Goal: Task Accomplishment & Management: Use online tool/utility

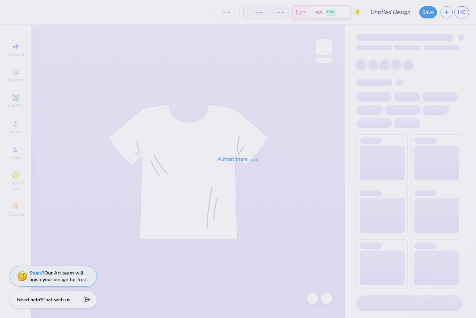
type input "UBC tank"
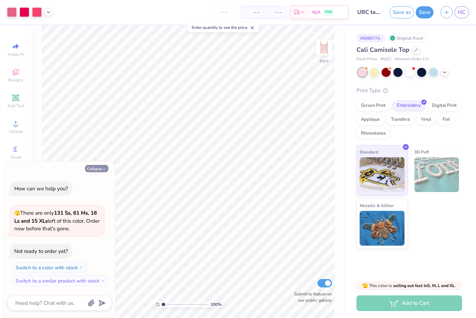
click at [96, 167] on button "Collapse" at bounding box center [96, 168] width 23 height 7
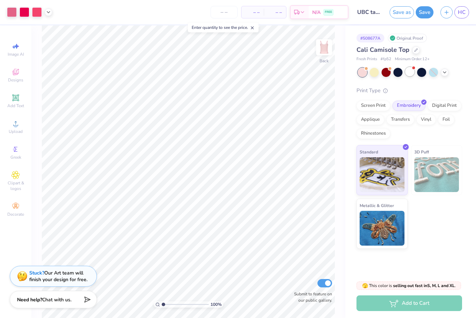
click at [410, 69] on div at bounding box center [409, 71] width 9 height 9
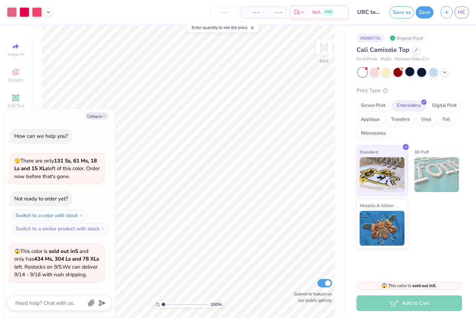
scroll to position [52, 0]
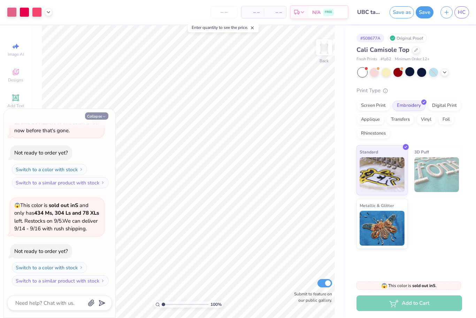
click at [94, 117] on button "Collapse" at bounding box center [96, 115] width 23 height 7
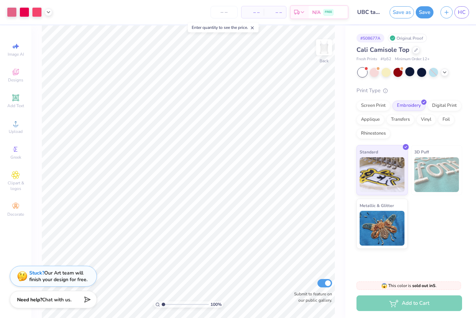
type textarea "x"
type input "1.76"
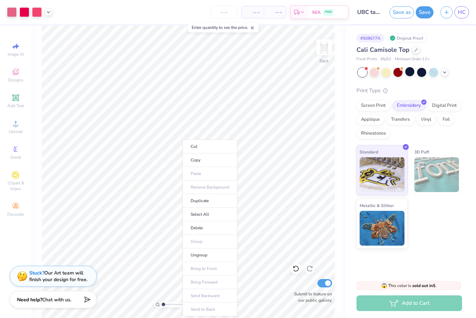
click at [349, 96] on div "# 508677A Original Proof Cali Camisole Top Fresh Prints # fp52 Minimum Order: 1…" at bounding box center [410, 137] width 131 height 224
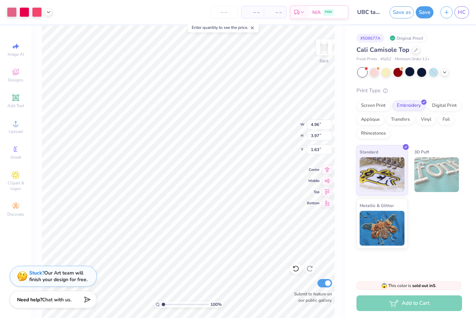
type input "1.99"
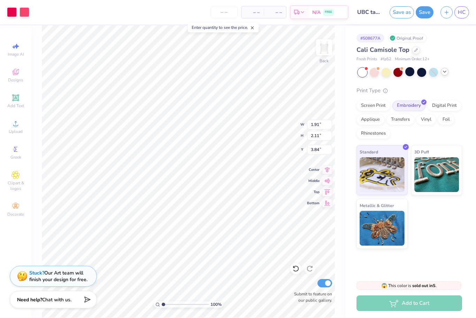
click at [441, 70] on icon at bounding box center [444, 72] width 6 height 6
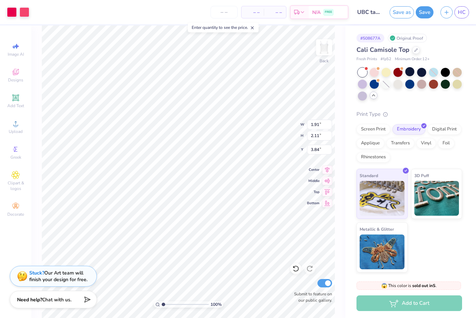
click at [382, 87] on div at bounding box center [385, 84] width 9 height 9
click at [397, 79] on div at bounding box center [397, 83] width 9 height 9
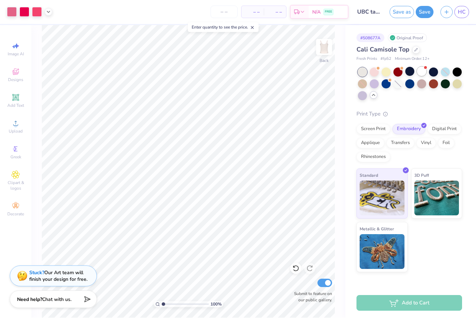
click at [421, 75] on div at bounding box center [421, 71] width 9 height 9
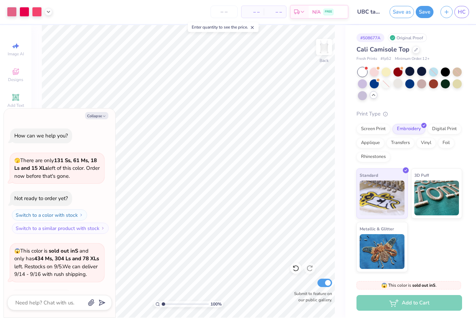
scroll to position [157, 0]
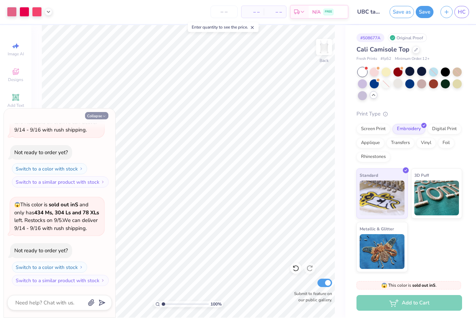
click at [99, 113] on button "Collapse" at bounding box center [96, 115] width 23 height 7
type textarea "x"
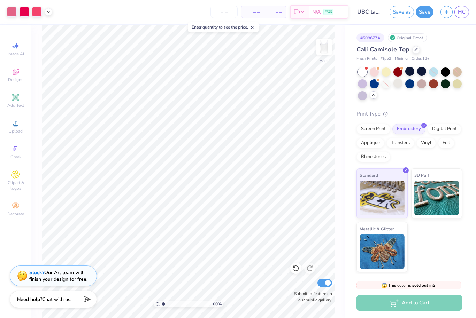
click at [325, 281] on input "Submit to feature on our public gallery." at bounding box center [324, 283] width 15 height 8
checkbox input "false"
click at [292, 269] on div at bounding box center [295, 268] width 11 height 11
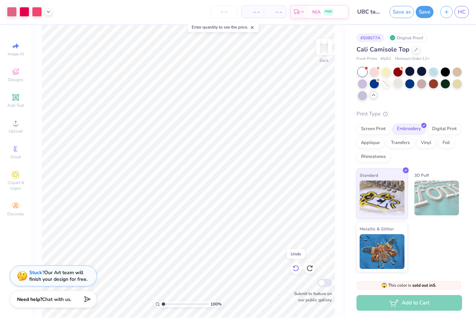
click at [291, 268] on div at bounding box center [295, 268] width 11 height 11
click at [294, 268] on icon at bounding box center [295, 268] width 7 height 7
click at [295, 268] on icon at bounding box center [293, 267] width 1 height 1
click at [298, 271] on icon at bounding box center [295, 268] width 7 height 7
click at [295, 274] on div at bounding box center [295, 268] width 11 height 11
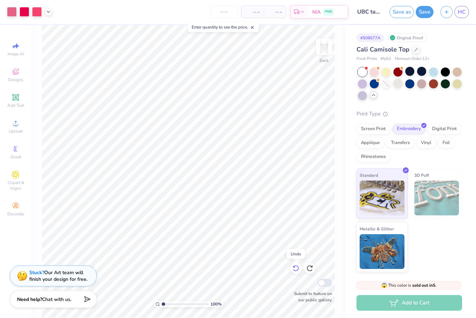
click at [297, 268] on icon at bounding box center [295, 268] width 7 height 7
click at [449, 16] on button "button" at bounding box center [446, 11] width 12 height 12
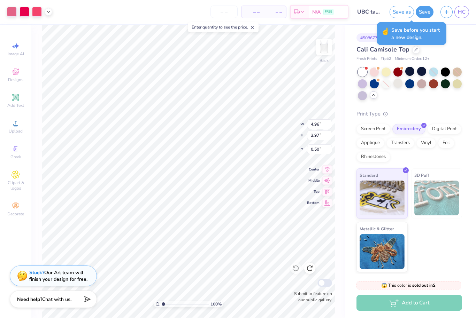
click at [459, 27] on div "Create New Design" at bounding box center [446, 27] width 44 height 10
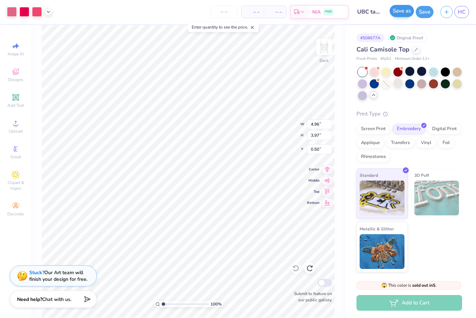
click at [400, 11] on button "Save as" at bounding box center [401, 11] width 24 height 12
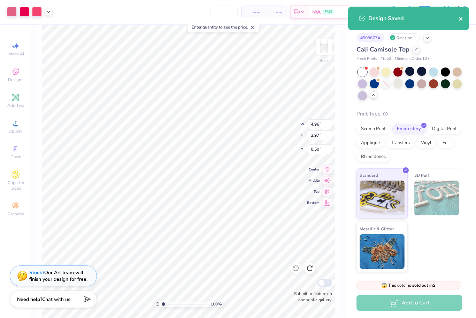
click at [460, 19] on icon "close" at bounding box center [460, 18] width 3 height 3
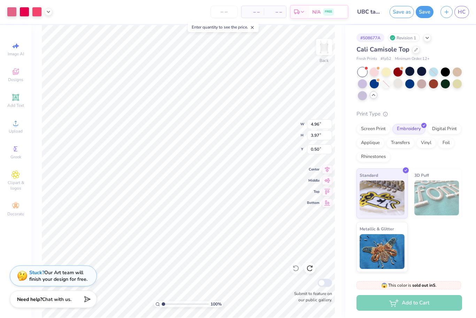
click at [444, 10] on div "Design Saved" at bounding box center [408, 22] width 124 height 32
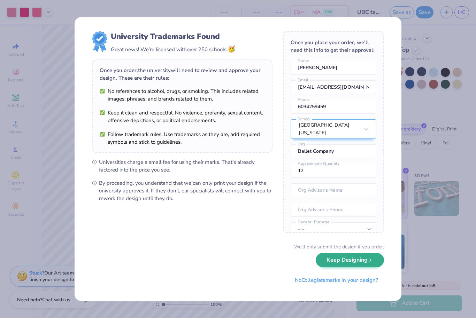
click at [363, 265] on button "Keep Designing" at bounding box center [349, 260] width 68 height 14
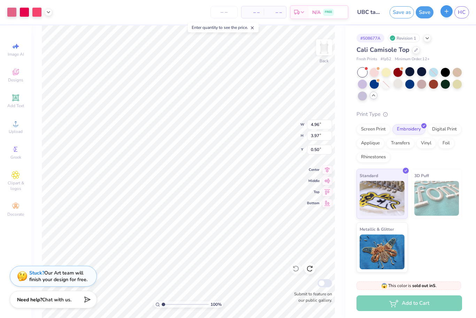
click at [444, 16] on button "button" at bounding box center [446, 11] width 12 height 12
checkbox input "true"
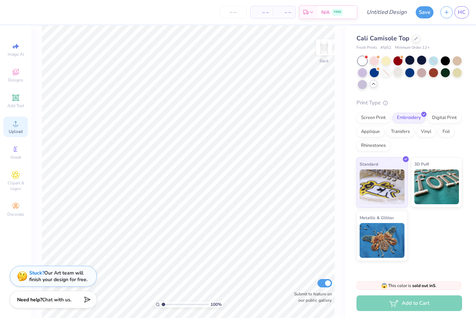
click at [19, 130] on div "Upload" at bounding box center [15, 127] width 24 height 21
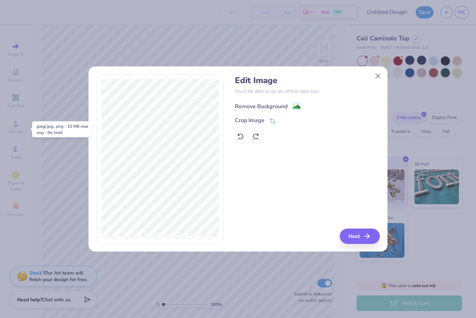
click at [246, 103] on div "Remove Background" at bounding box center [261, 106] width 53 height 8
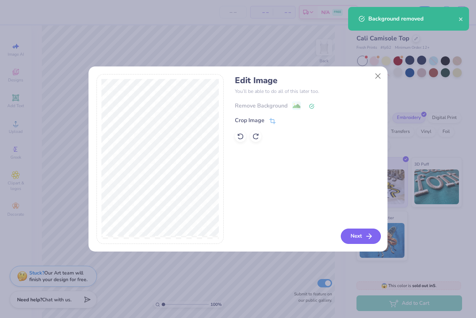
click at [358, 243] on button "Next" at bounding box center [360, 236] width 40 height 15
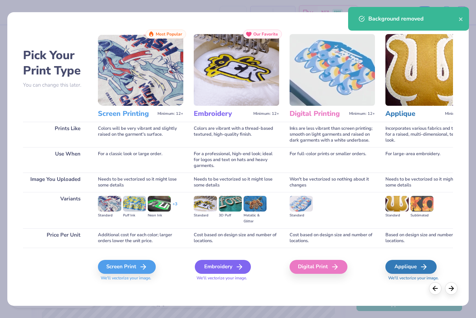
click at [226, 268] on div "Embroidery" at bounding box center [223, 267] width 56 height 14
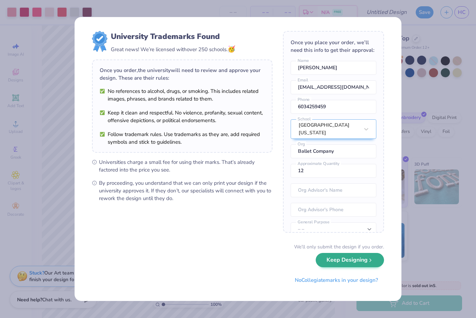
click at [354, 266] on button "Keep Designing" at bounding box center [349, 260] width 68 height 14
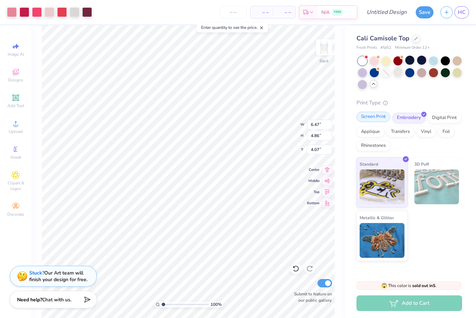
click at [373, 121] on div "Screen Print" at bounding box center [373, 117] width 34 height 10
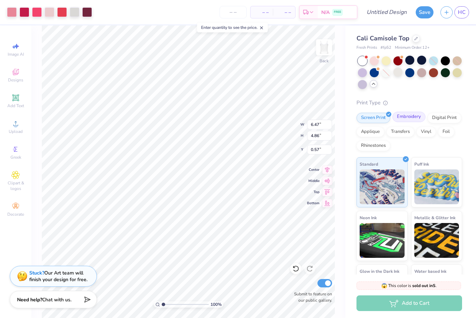
click at [415, 114] on div "Embroidery" at bounding box center [408, 117] width 33 height 10
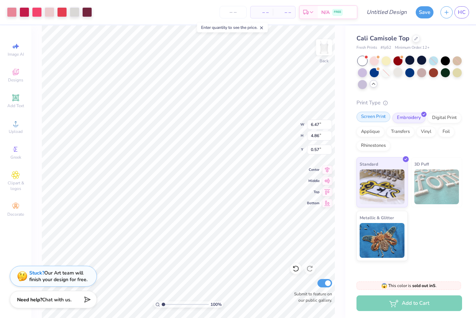
click at [378, 118] on div "Screen Print" at bounding box center [373, 117] width 34 height 10
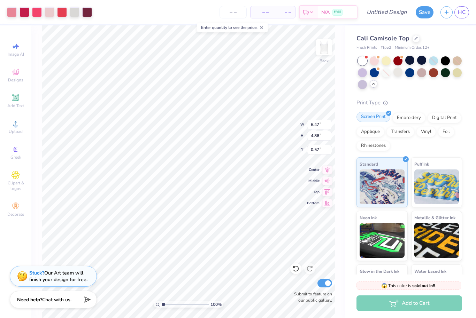
type input "0.50"
click at [447, 11] on line "button" at bounding box center [446, 11] width 3 height 0
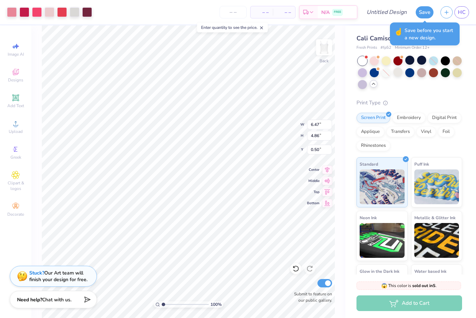
click at [452, 28] on div "Create New Design" at bounding box center [446, 27] width 44 height 10
click at [447, 11] on icon "button" at bounding box center [446, 11] width 6 height 6
click at [442, 27] on div "Create New Design" at bounding box center [446, 27] width 44 height 10
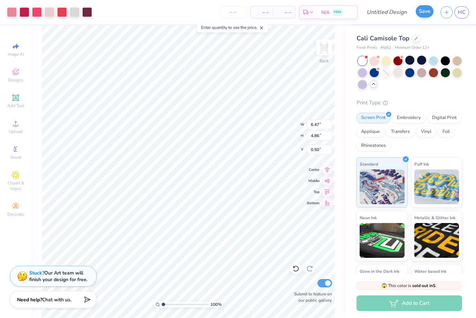
click at [423, 13] on button "Save" at bounding box center [424, 11] width 18 height 12
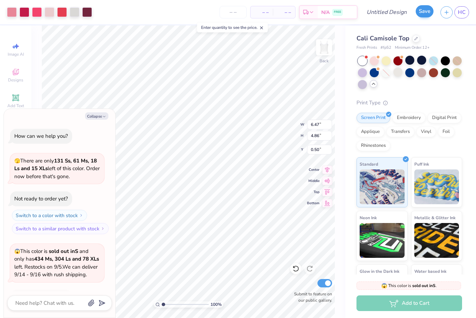
scroll to position [176, 0]
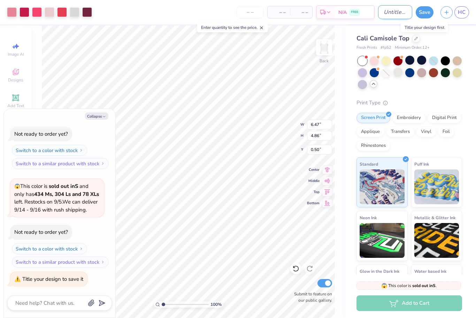
click at [407, 11] on input "Design Title" at bounding box center [395, 12] width 34 height 14
click at [104, 118] on icon "button" at bounding box center [104, 117] width 4 height 4
type textarea "x"
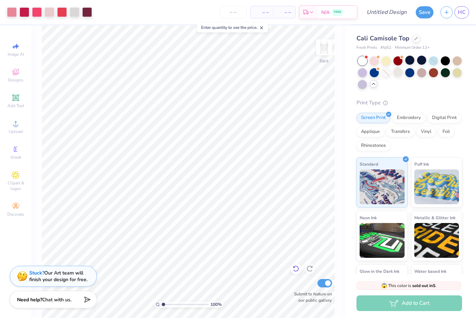
click at [298, 268] on icon at bounding box center [295, 268] width 7 height 7
click at [298, 270] on icon at bounding box center [295, 269] width 6 height 6
click at [298, 268] on icon at bounding box center [295, 268] width 7 height 7
click at [297, 270] on icon at bounding box center [295, 268] width 7 height 7
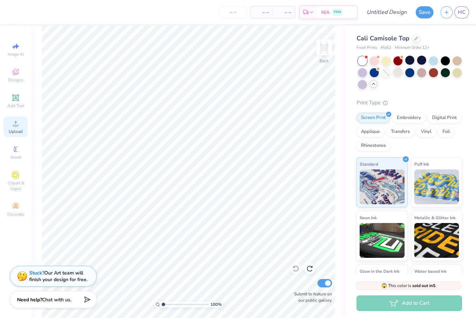
click at [12, 128] on icon at bounding box center [15, 123] width 8 height 8
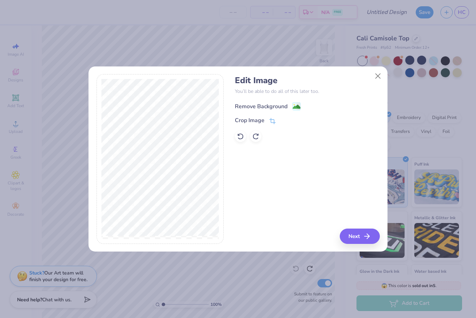
click at [274, 106] on div "Remove Background" at bounding box center [261, 106] width 53 height 8
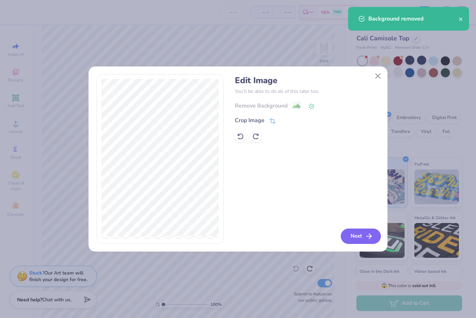
click at [357, 243] on button "Next" at bounding box center [360, 236] width 40 height 15
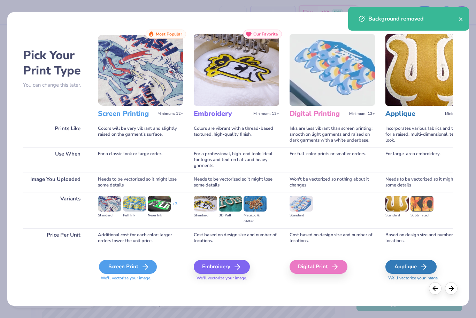
click at [133, 264] on div "Screen Print" at bounding box center [128, 267] width 58 height 14
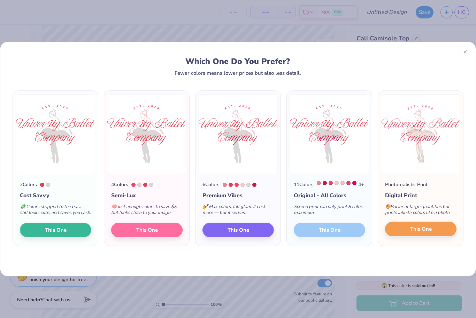
click at [418, 233] on span "This One" at bounding box center [421, 229] width 22 height 8
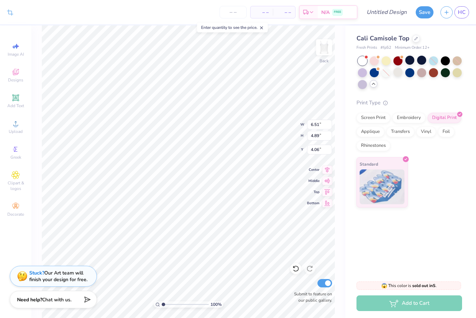
type input "0.50"
click at [231, 11] on input "number" at bounding box center [232, 12] width 27 height 13
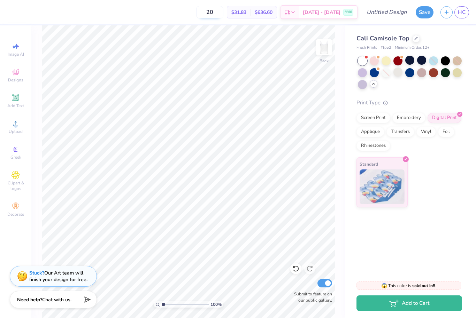
type input "2"
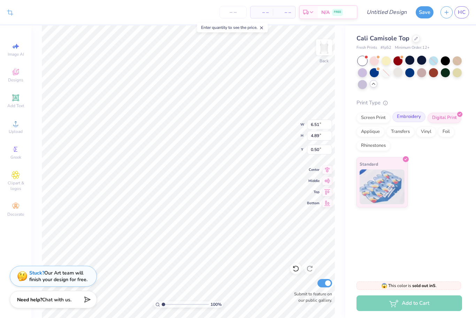
click at [414, 119] on div "Embroidery" at bounding box center [408, 117] width 33 height 10
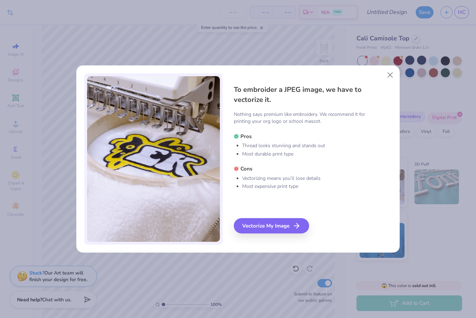
click at [391, 76] on button "Close" at bounding box center [389, 75] width 13 height 13
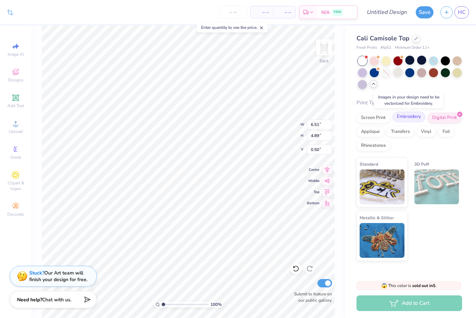
click at [409, 119] on div "Embroidery" at bounding box center [408, 117] width 33 height 10
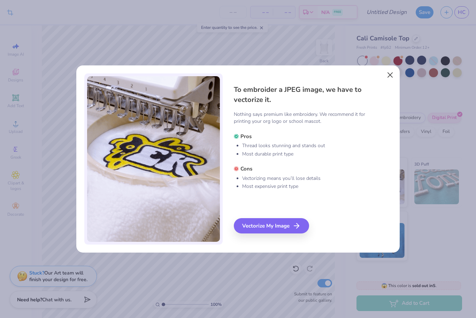
click at [393, 73] on button "Close" at bounding box center [389, 75] width 13 height 13
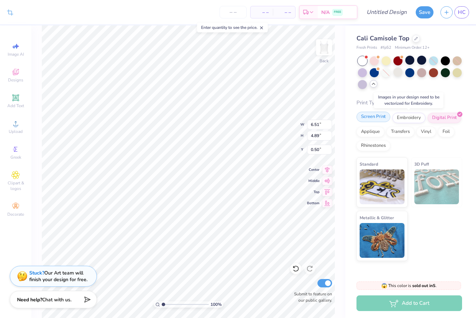
click at [379, 118] on div "Screen Print" at bounding box center [373, 117] width 34 height 10
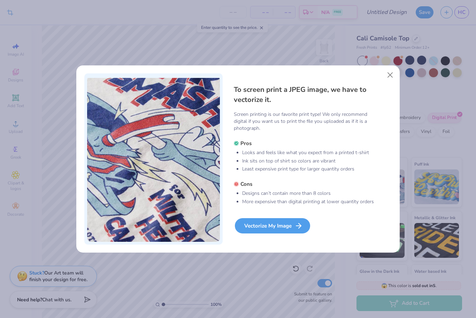
click at [281, 227] on div "Vectorize My Image" at bounding box center [272, 225] width 75 height 15
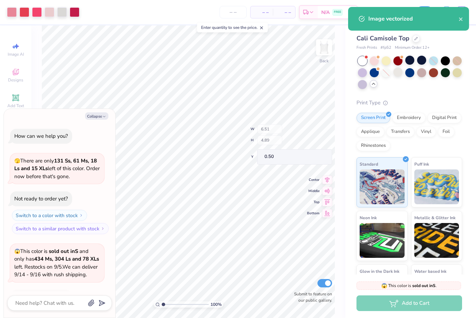
scroll to position [233, 0]
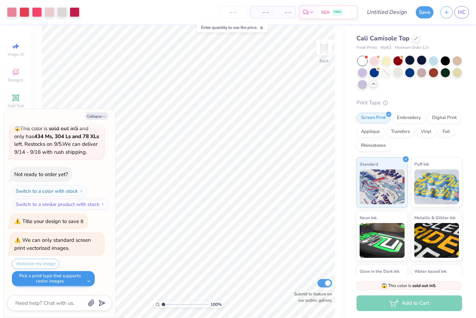
click at [74, 280] on button "Pick a print type that supports raster images" at bounding box center [53, 278] width 83 height 15
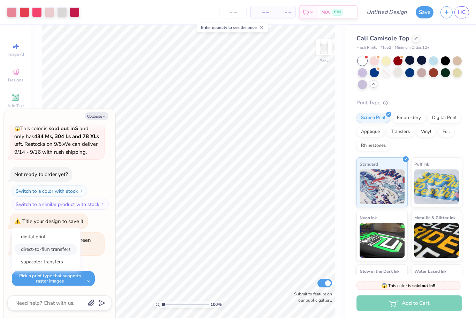
click at [58, 255] on button "direct-to-film transfers" at bounding box center [46, 249] width 62 height 11
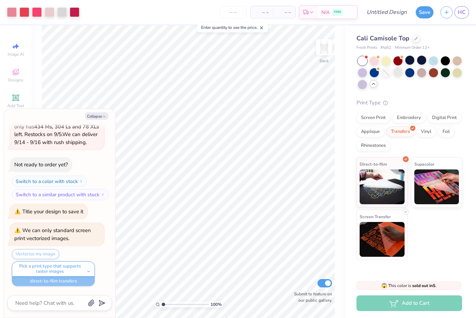
click at [381, 245] on img at bounding box center [381, 239] width 45 height 35
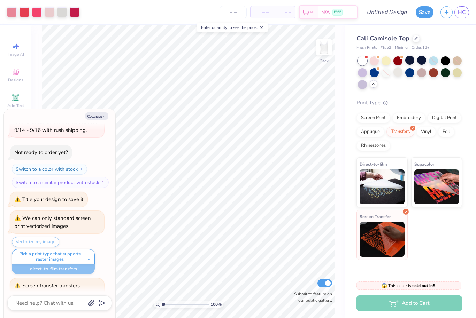
scroll to position [311, 0]
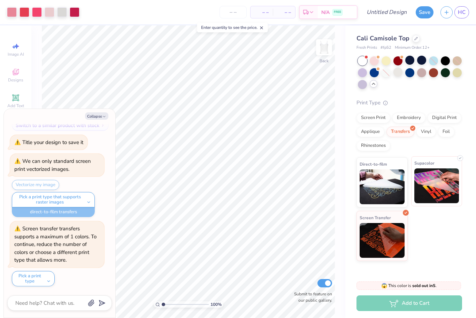
click at [420, 196] on img at bounding box center [436, 186] width 45 height 35
click at [448, 119] on div "Digital Print" at bounding box center [444, 117] width 34 height 10
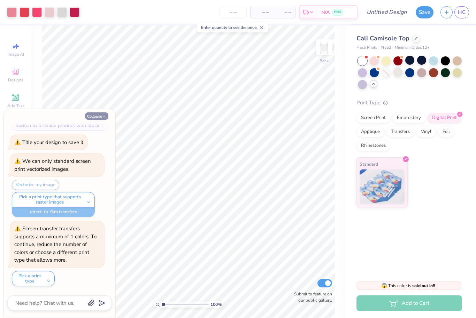
click at [106, 115] on icon "button" at bounding box center [104, 117] width 4 height 4
type textarea "x"
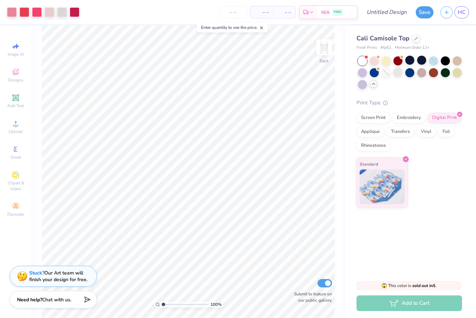
click at [449, 208] on div "Cali Camisole Top Fresh Prints # fp52 Minimum Order: 12 + Print Type Screen Pri…" at bounding box center [410, 149] width 131 height 249
type input "1.25"
type input "0.76"
type input "3.43"
type input "1.15"
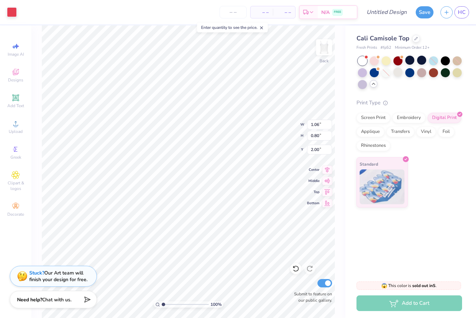
type input "1.29"
type input "2.87"
click at [418, 38] on div at bounding box center [416, 38] width 8 height 8
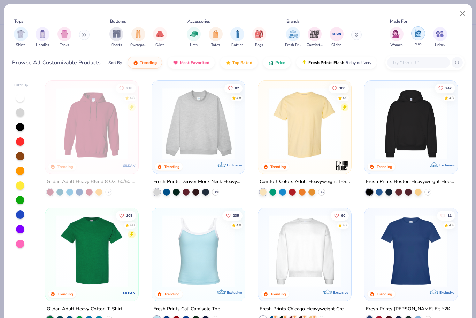
click at [417, 36] on img "filter for Men" at bounding box center [418, 33] width 8 height 8
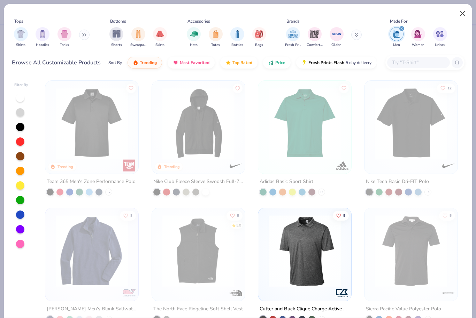
click at [461, 13] on button "Close" at bounding box center [462, 13] width 13 height 13
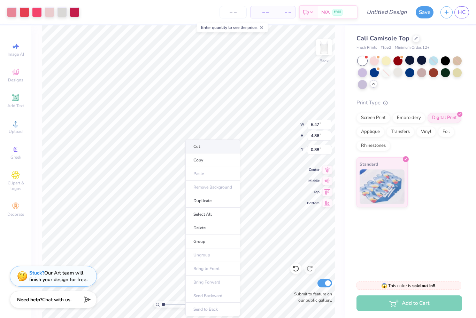
click at [219, 146] on li "Cut" at bounding box center [212, 147] width 55 height 14
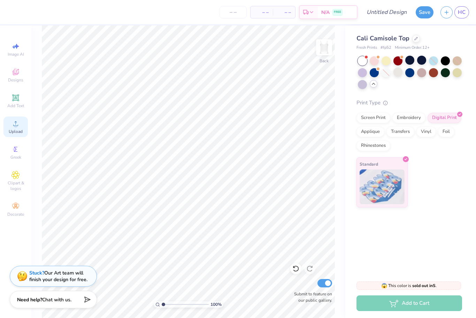
click at [15, 131] on div "Upload" at bounding box center [15, 127] width 24 height 21
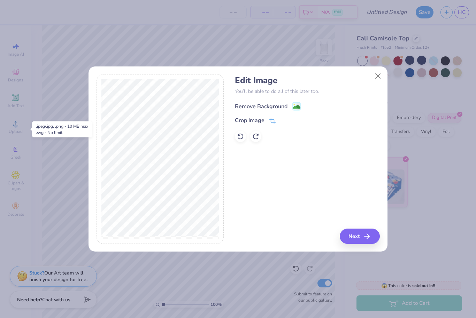
click at [261, 106] on div "Remove Background" at bounding box center [261, 106] width 53 height 8
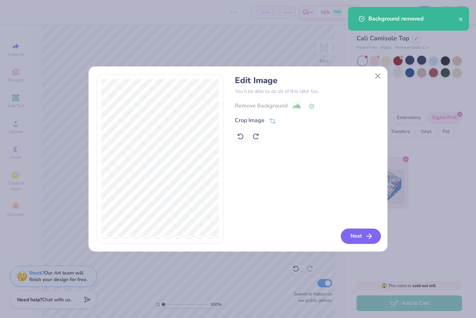
click at [360, 235] on button "Next" at bounding box center [360, 236] width 40 height 15
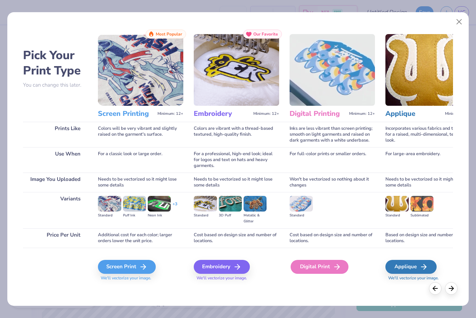
click at [328, 267] on div "Digital Print" at bounding box center [319, 267] width 58 height 14
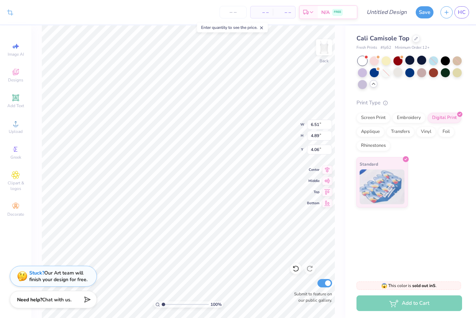
type input "0.56"
type input "5.62"
type input "4.22"
type input "0.76"
type input "4.93"
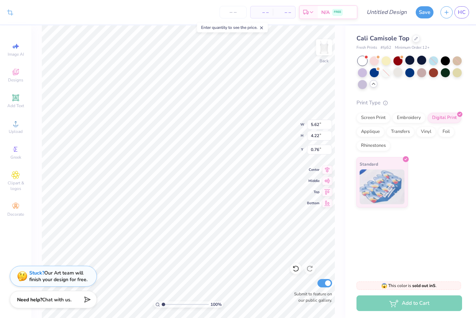
type input "3.70"
type input "1.15"
click at [235, 15] on input "number" at bounding box center [232, 12] width 27 height 13
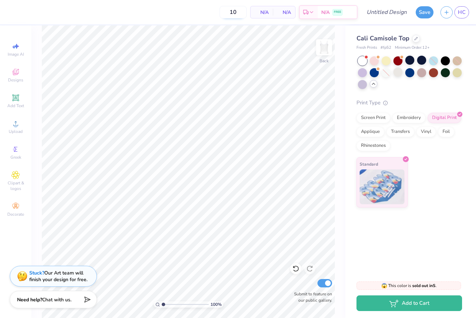
type input "1"
type input "2"
type input "1"
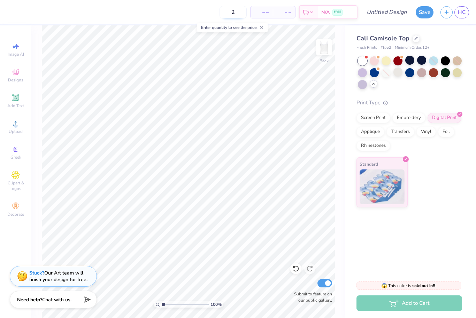
type input "20"
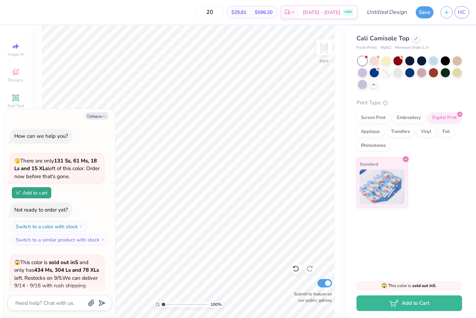
scroll to position [382, 0]
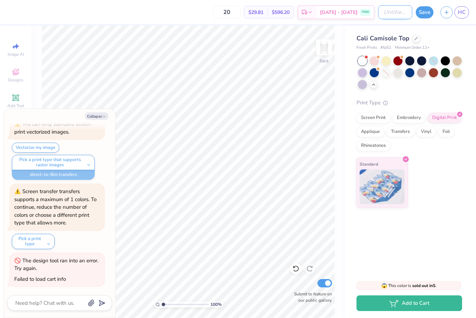
click at [402, 13] on input "Design Title" at bounding box center [395, 12] width 34 height 14
type textarea "x"
type input "B"
type textarea "x"
type input "Ba"
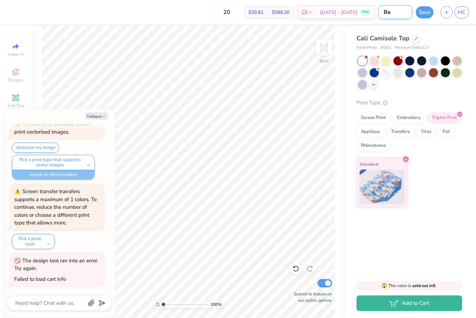
type textarea "x"
type input "Bal"
type textarea "x"
type input "Balle"
type textarea "x"
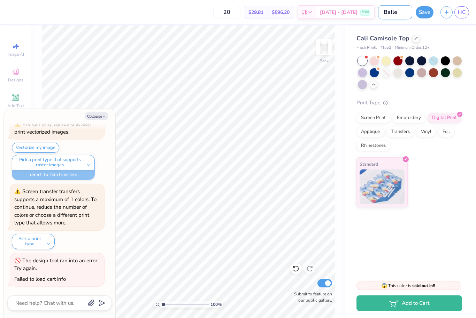
type input "Ballet"
type textarea "x"
type input "Ballet"
type textarea "x"
type input "Ballet t"
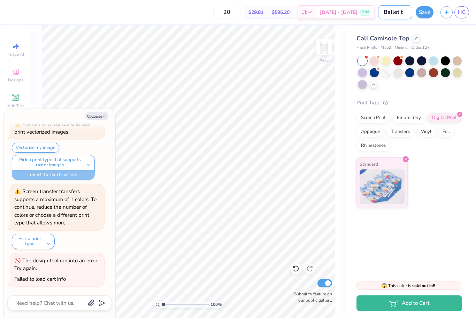
type textarea "x"
type input "Ballet ta"
type textarea "x"
type input "Ballet tan"
type textarea "x"
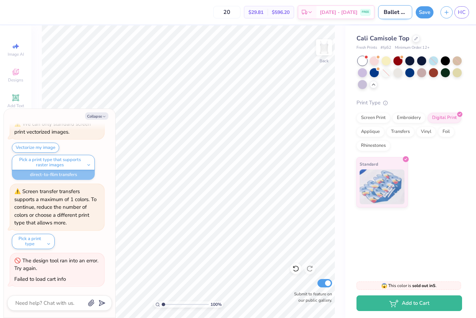
type input "Ballet tank"
type textarea "x"
type input "Ballet tank"
type textarea "x"
type input "Ballet tank to"
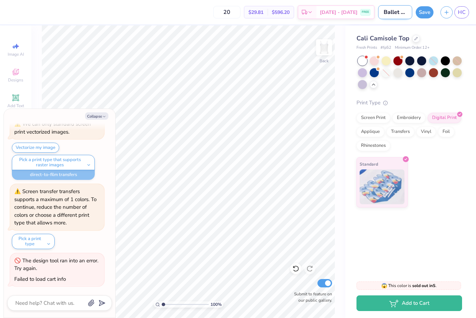
type textarea "x"
type input "Ballet tank top"
type textarea "x"
type input "Ballet tank top"
click at [424, 6] on button "Save" at bounding box center [424, 11] width 18 height 12
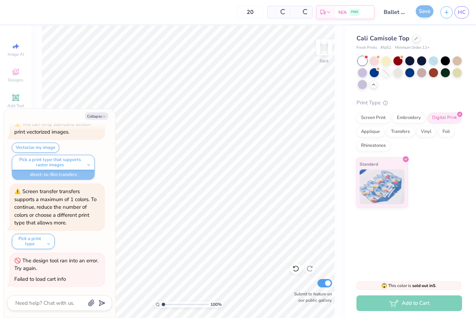
scroll to position [348, 0]
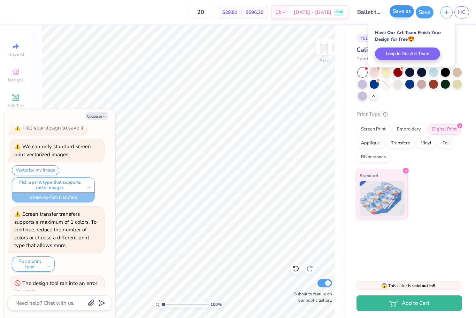
type textarea "x"
click at [458, 13] on span "HC" at bounding box center [461, 12] width 8 height 8
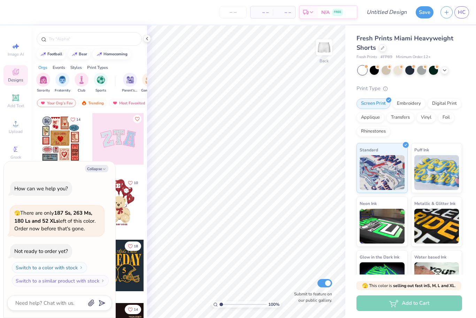
click at [90, 174] on div "Collapse How can we help you? 🫣 There are only 187 Ss, 263 Ms, 180 Ls and 52 XL…" at bounding box center [59, 240] width 111 height 157
click at [101, 170] on button "Collapse" at bounding box center [96, 168] width 23 height 7
type textarea "x"
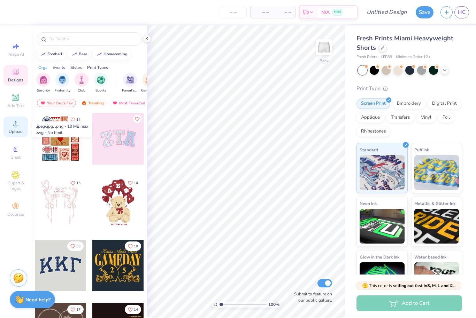
click at [25, 131] on div "Upload" at bounding box center [15, 127] width 24 height 21
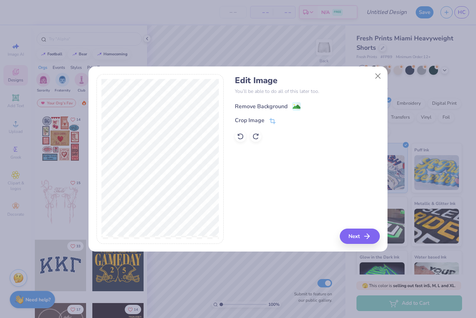
click at [270, 110] on div "Remove Background" at bounding box center [261, 106] width 53 height 8
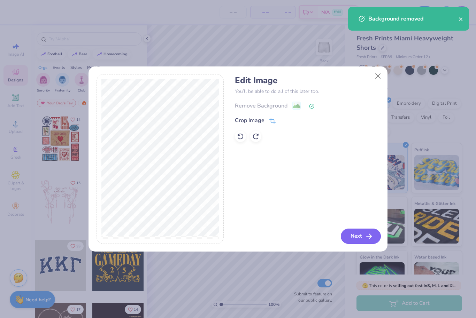
click at [365, 235] on icon "button" at bounding box center [369, 236] width 8 height 8
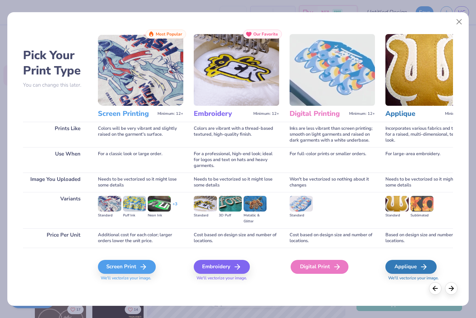
click at [321, 271] on div "Digital Print" at bounding box center [319, 267] width 58 height 14
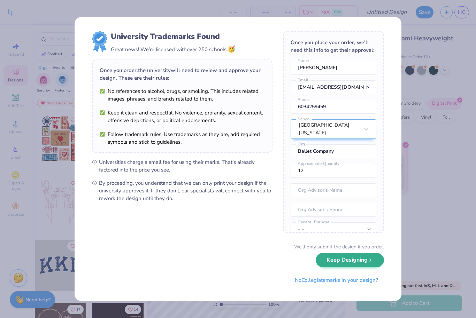
click at [367, 261] on button "Keep Designing" at bounding box center [349, 260] width 68 height 14
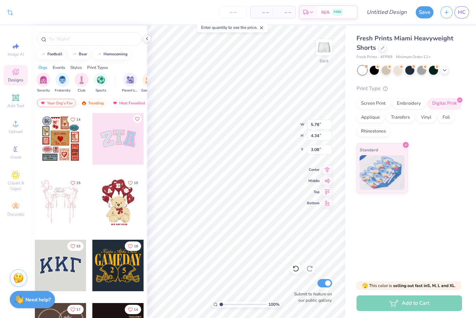
type input "4.90"
click at [143, 40] on div at bounding box center [147, 39] width 8 height 8
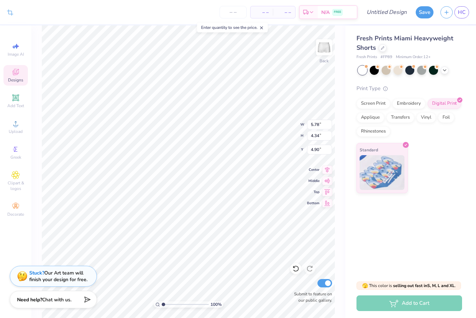
type input "4.75"
type input "3.56"
type input "6.18"
click at [229, 9] on input "number" at bounding box center [232, 12] width 27 height 13
type input "20"
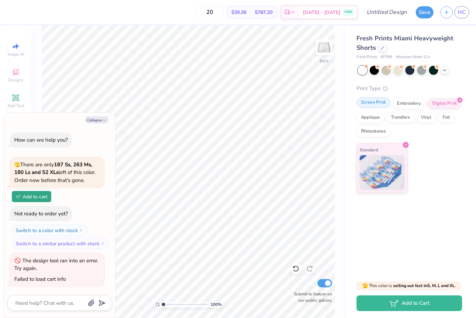
click at [375, 101] on div "Screen Print" at bounding box center [373, 102] width 34 height 10
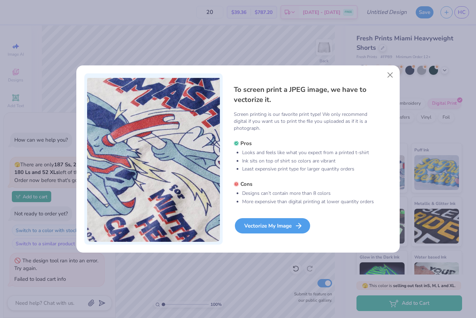
click at [283, 230] on div "Vectorize My Image" at bounding box center [272, 225] width 75 height 15
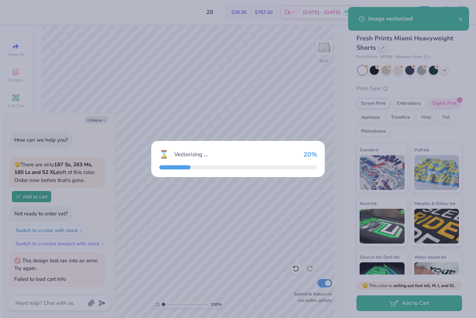
scroll to position [52, 0]
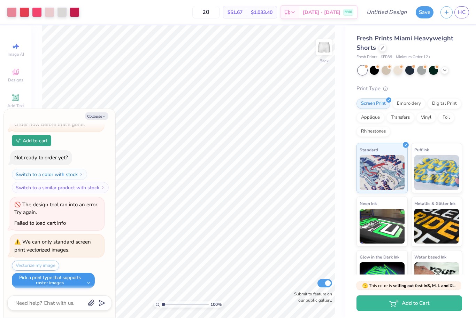
click at [76, 277] on button "Pick a print type that supports raster images" at bounding box center [53, 280] width 83 height 15
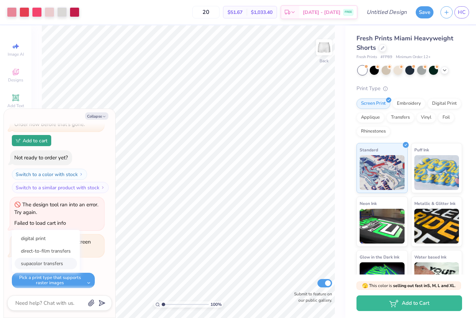
click at [58, 264] on button "supacolor transfers" at bounding box center [46, 263] width 62 height 11
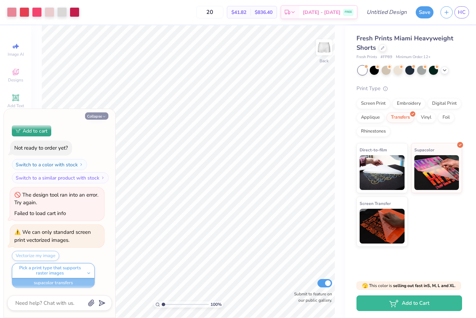
click at [97, 113] on button "Collapse" at bounding box center [96, 115] width 23 height 7
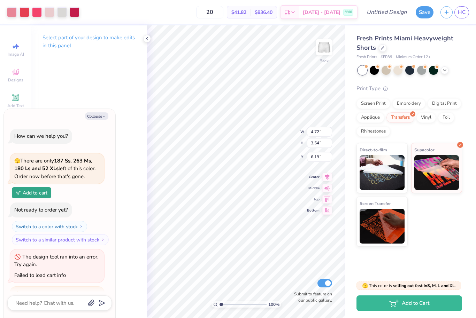
scroll to position [99, 0]
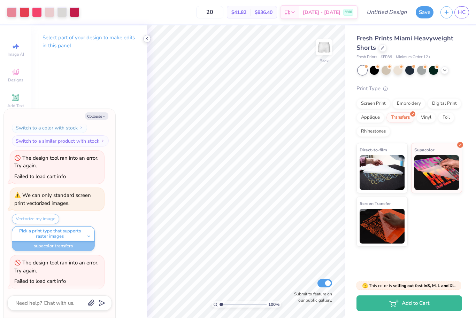
click at [147, 40] on icon at bounding box center [147, 39] width 6 height 6
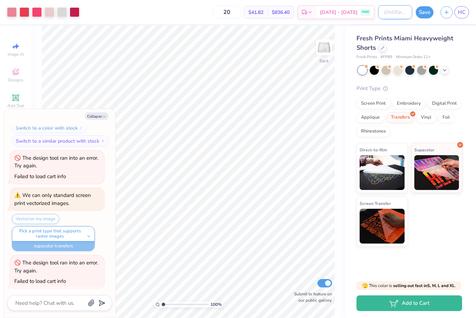
click at [392, 15] on input "Design Title" at bounding box center [395, 12] width 34 height 14
type textarea "x"
type input "S"
type textarea "x"
type input "Sh"
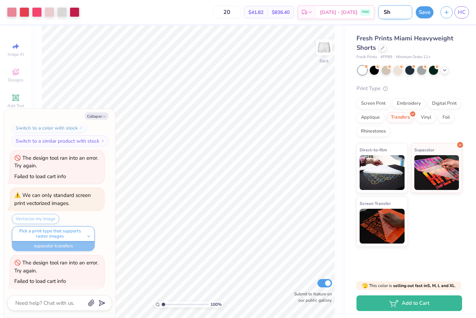
type textarea "x"
type input "Sho"
type textarea "x"
type input "Shoe"
type textarea "x"
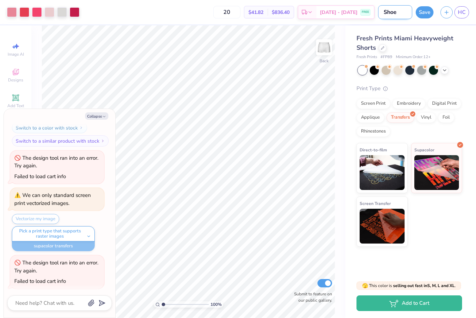
type input "Shoet"
type textarea "x"
type input "Shoe"
type textarea "x"
type input "Sho"
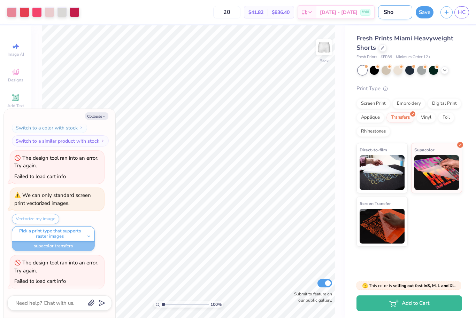
type textarea "x"
type input "Shor"
type textarea "x"
type input "Short"
type textarea "x"
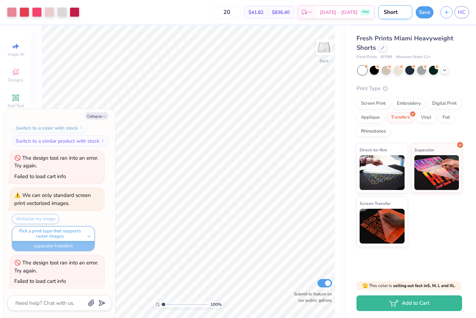
type input "Shorts"
type textarea "x"
type input "Shorts"
type textarea "x"
type input "Shorts b"
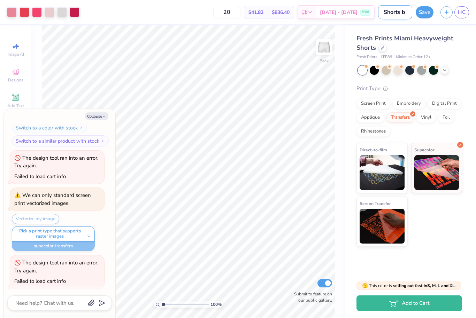
type textarea "x"
type input "Shorts ba"
type textarea "x"
type input "Shorts bal"
type textarea "x"
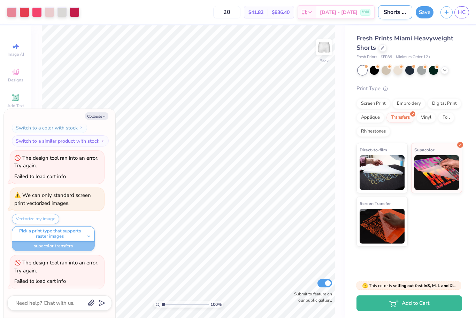
type input "Shorts balle"
type textarea "x"
type input "Shorts ballet"
type textarea "x"
type input "Shorts ballet"
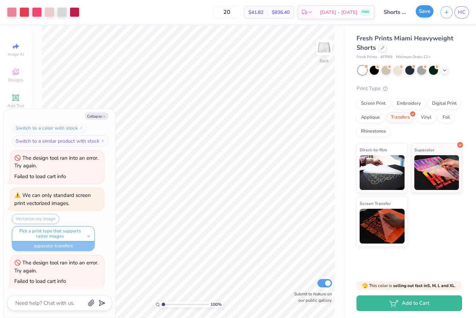
click at [423, 15] on button "Save" at bounding box center [424, 11] width 18 height 12
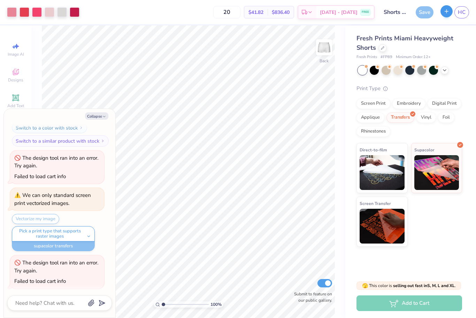
click at [447, 13] on icon "button" at bounding box center [446, 11] width 6 height 6
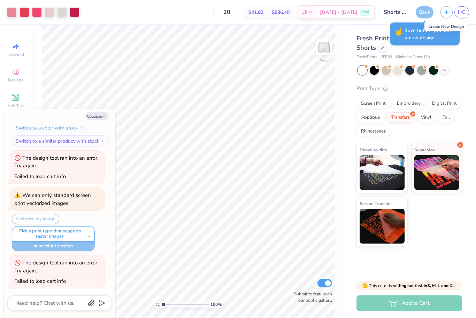
click at [445, 27] on div "Create New Design" at bounding box center [446, 27] width 44 height 10
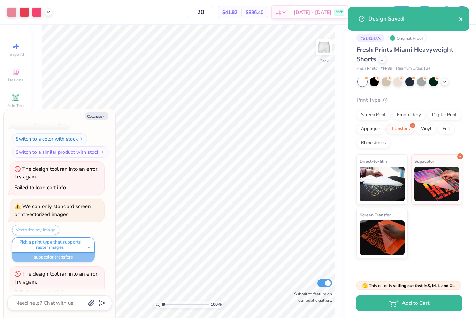
click at [458, 21] on icon "close" at bounding box center [460, 19] width 5 height 6
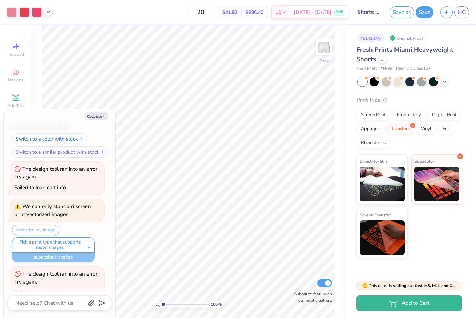
click at [443, 13] on button "button" at bounding box center [446, 12] width 12 height 12
type textarea "x"
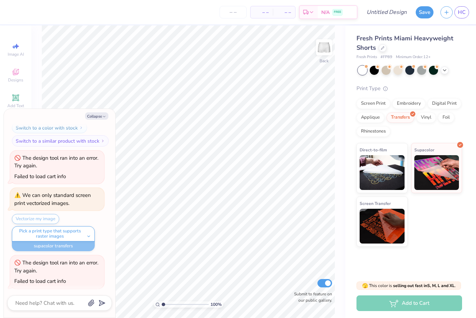
click at [96, 119] on button "Collapse" at bounding box center [96, 115] width 23 height 7
type textarea "x"
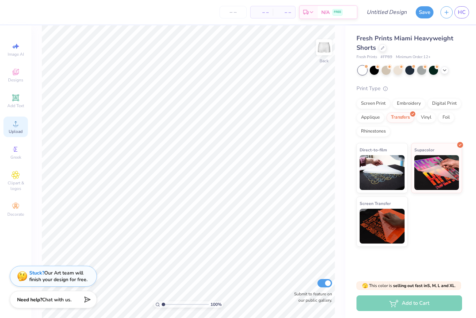
click at [19, 127] on icon at bounding box center [15, 123] width 8 height 8
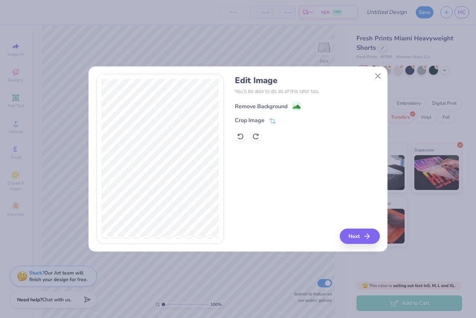
click at [269, 106] on div "Remove Background" at bounding box center [261, 106] width 53 height 8
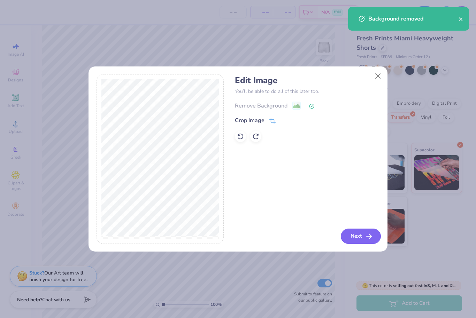
click at [362, 238] on button "Next" at bounding box center [360, 236] width 40 height 15
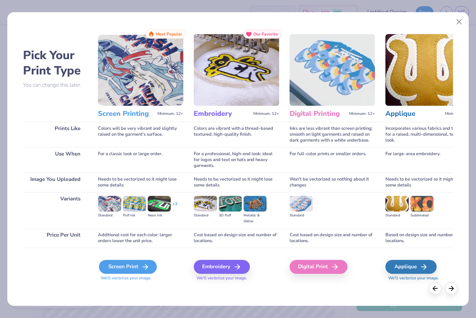
click at [136, 267] on div "Screen Print" at bounding box center [128, 267] width 58 height 14
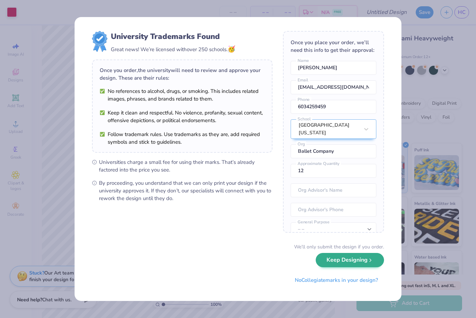
click at [351, 267] on button "Keep Designing" at bounding box center [349, 260] width 68 height 14
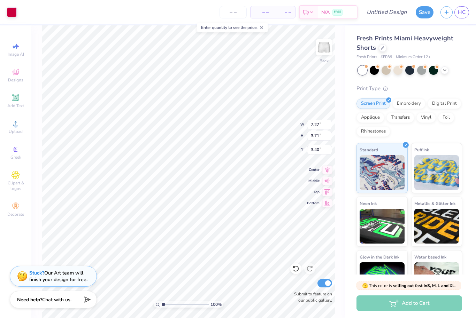
type input "4.72"
type input "2.41"
type input "7.27"
type input "6.92"
click at [18, 130] on div "Upload" at bounding box center [15, 127] width 24 height 21
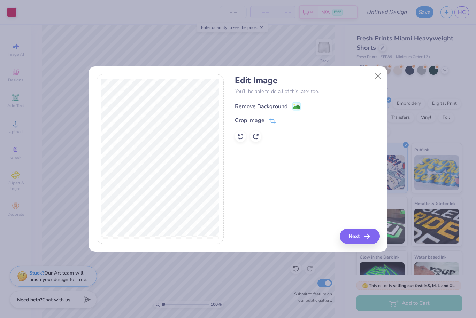
click at [282, 105] on div "Remove Background" at bounding box center [261, 106] width 53 height 8
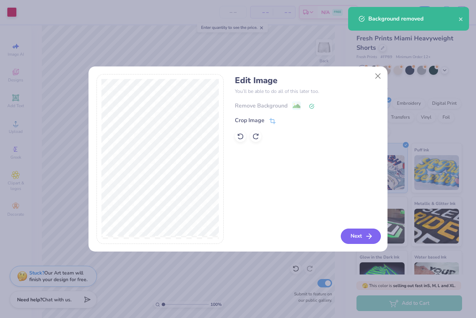
click at [362, 237] on button "Next" at bounding box center [360, 236] width 40 height 15
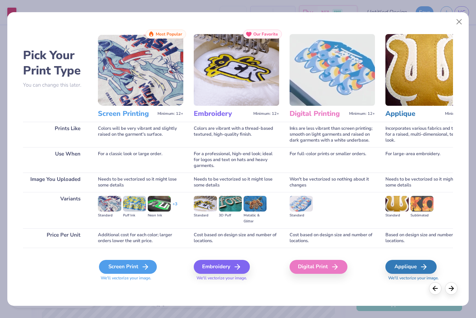
click at [135, 261] on div "Screen Print" at bounding box center [128, 267] width 58 height 14
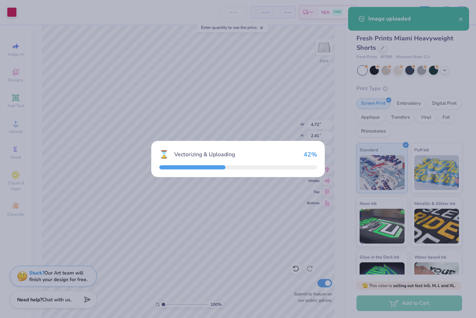
type input "5.50"
type input "8.45"
type input "1.02"
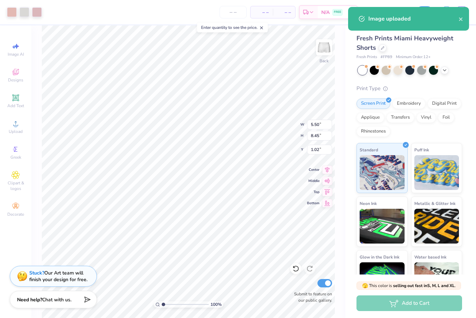
type input "2.90"
type input "4.45"
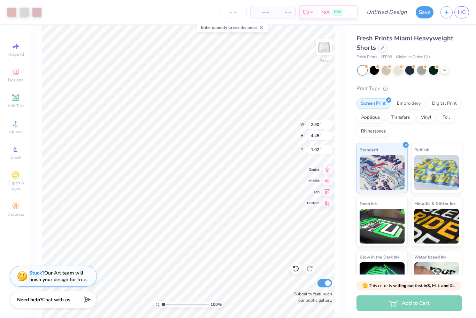
type input "1.70"
type input "2.61"
type input "7.08"
type input "4.72"
type input "2.41"
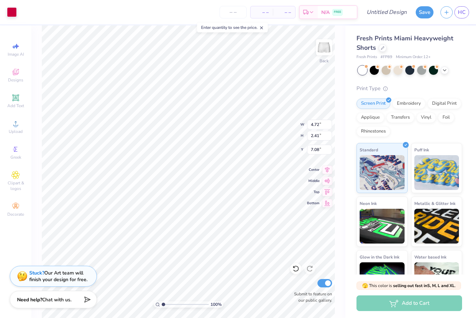
type input "2.84"
type input "1.70"
type input "2.61"
type input "7.02"
type input "4.72"
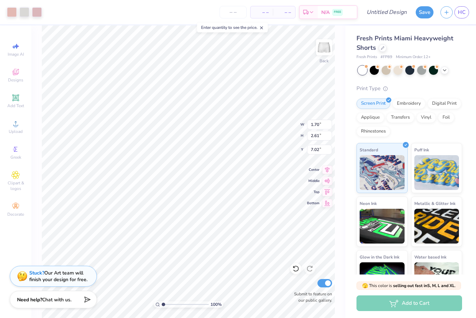
type input "2.41"
click at [328, 193] on icon at bounding box center [327, 191] width 10 height 8
click at [328, 204] on icon at bounding box center [327, 202] width 6 height 5
type input "7.59"
type input "1.70"
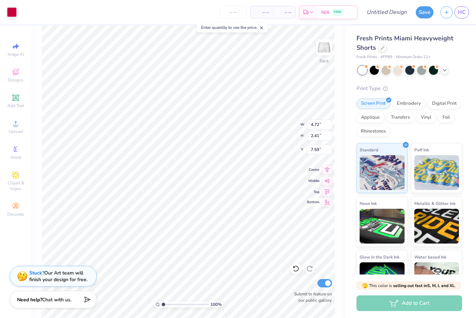
type input "2.61"
click at [328, 203] on icon at bounding box center [327, 202] width 10 height 8
type input "7.39"
click at [328, 201] on icon at bounding box center [327, 202] width 10 height 8
click at [342, 230] on div "100 % Back W 1.70 1.70 " H 2.61 2.61 " Y 7.39 7.39 " Center Middle Top Bottom S…" at bounding box center [188, 171] width 314 height 293
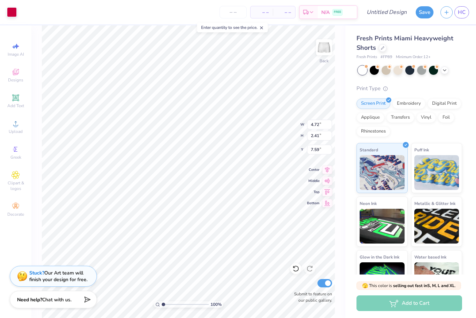
type input "7.16"
type input "1.70"
type input "2.61"
type input "7.16"
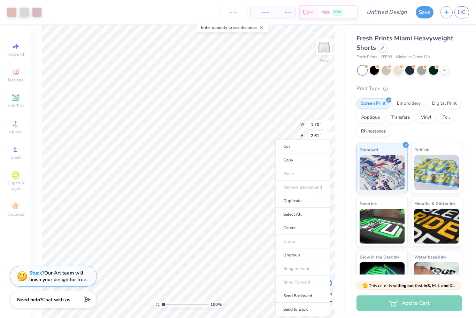
click at [345, 79] on div "100 % Back W 1.70 1.70 " H 2.61 2.61 " Y 7.16 7.16 " Center Middle Top Bottom S…" at bounding box center [188, 171] width 314 height 293
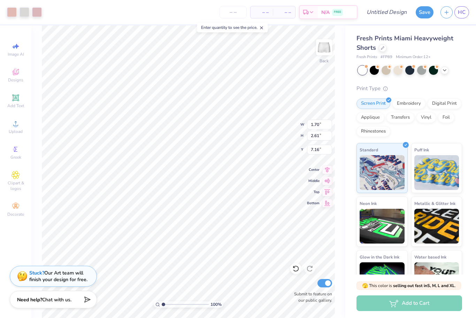
type input "3.00"
type input "4.72"
type input "2.41"
type input "3.78"
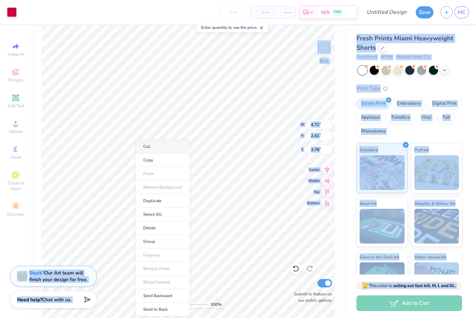
click at [160, 146] on li "Cut" at bounding box center [162, 147] width 55 height 14
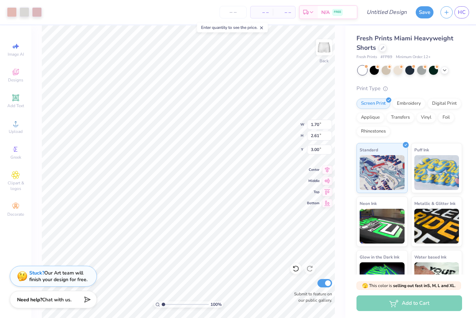
type input "7.27"
click at [10, 132] on span "Upload" at bounding box center [16, 132] width 14 height 6
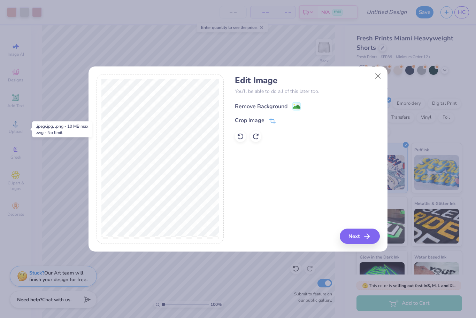
click at [276, 108] on div "Remove Background" at bounding box center [261, 106] width 53 height 8
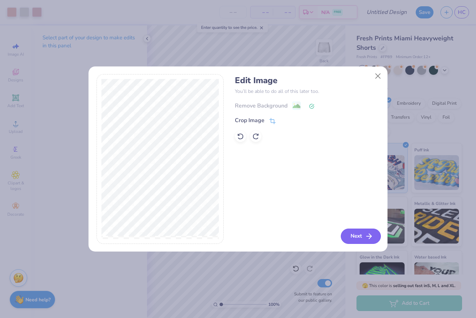
click at [361, 234] on button "Next" at bounding box center [360, 236] width 40 height 15
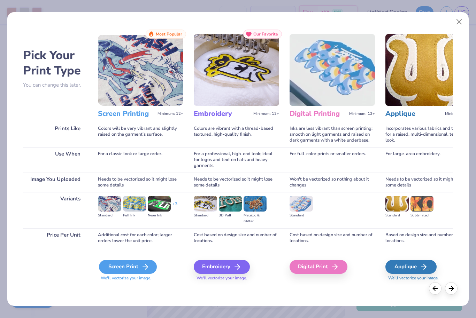
click at [127, 265] on div "Screen Print" at bounding box center [128, 267] width 58 height 14
type input "7.27"
type input "3.71"
type input "3.40"
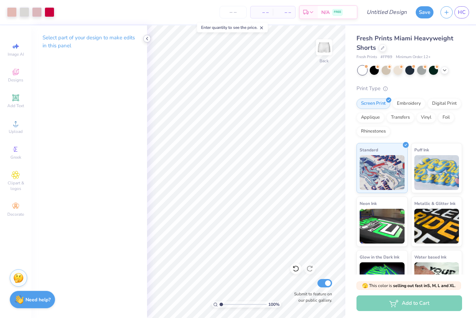
click at [146, 39] on icon at bounding box center [147, 39] width 6 height 6
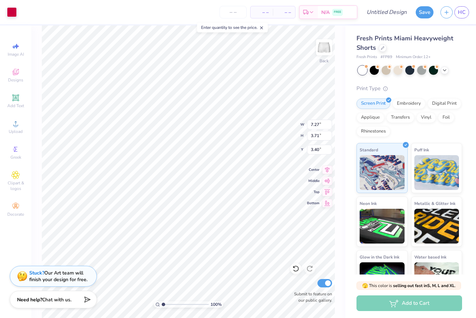
type input "3.98"
type input "2.03"
type input "7.27"
type input "5.40"
type input "2.76"
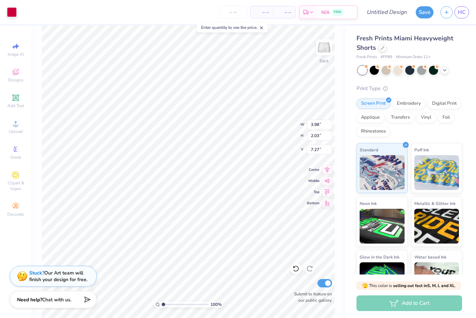
type input "6.54"
type input "4.89"
type input "2.50"
type input "6.58"
type input "4.44"
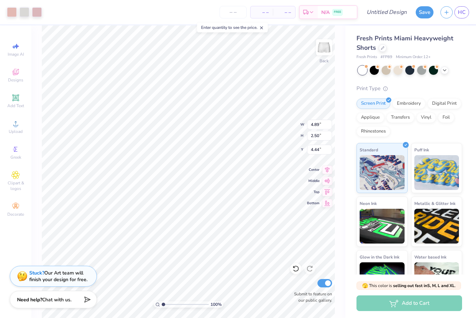
type input "1.70"
type input "2.61"
type input "7.20"
type input "4.89"
type input "2.50"
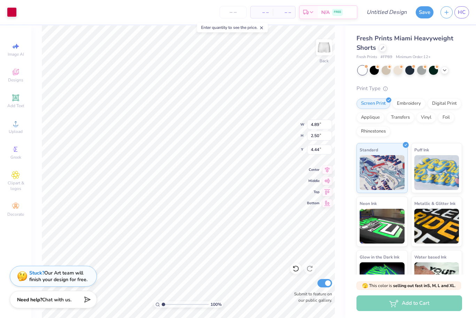
type input "6.82"
type input "7.18"
click at [240, 10] on input "number" at bounding box center [232, 12] width 27 height 13
type input "20"
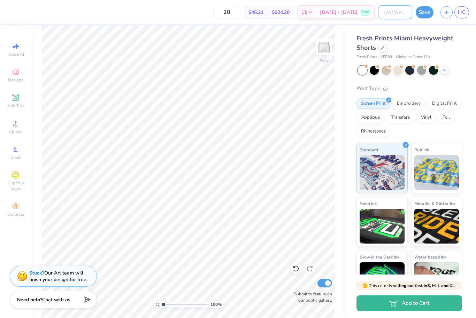
click at [394, 14] on input "Design Title" at bounding box center [395, 12] width 34 height 14
type input "Final shorts design"
click at [426, 13] on button "Save" at bounding box center [424, 11] width 18 height 12
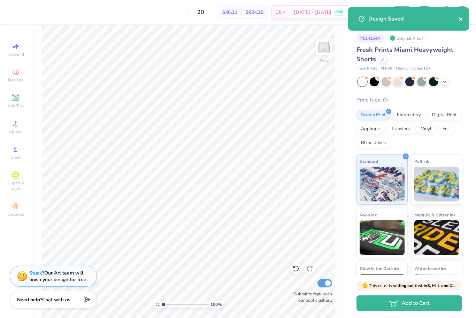
click at [459, 18] on icon "close" at bounding box center [460, 19] width 5 height 6
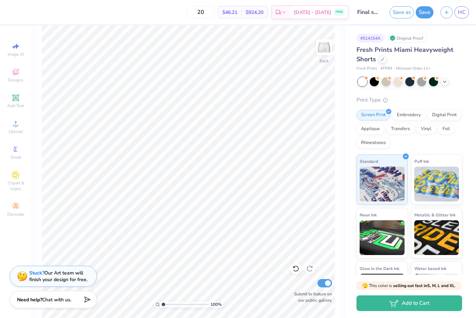
click at [464, 14] on span "HC" at bounding box center [461, 12] width 8 height 8
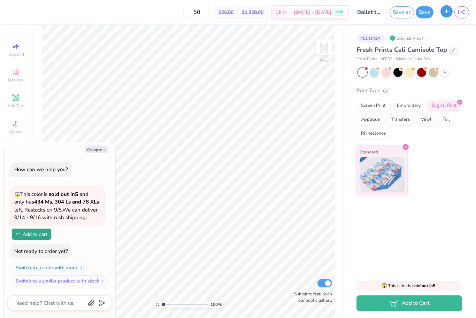
click at [445, 13] on icon "button" at bounding box center [446, 11] width 6 height 6
type textarea "x"
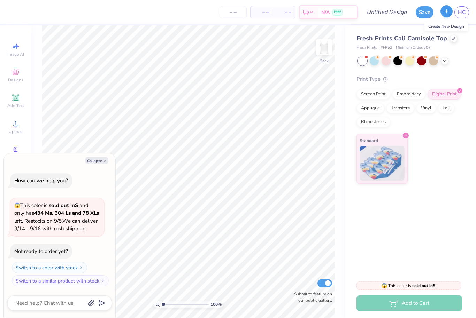
click at [98, 157] on button "Collapse" at bounding box center [96, 160] width 23 height 7
type textarea "x"
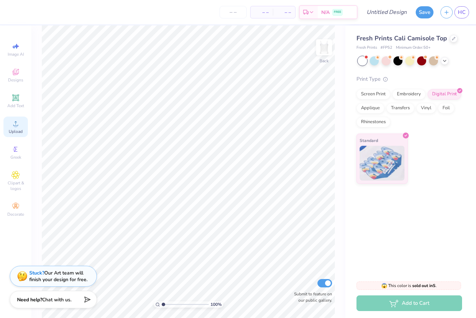
click at [19, 134] on span "Upload" at bounding box center [16, 132] width 14 height 6
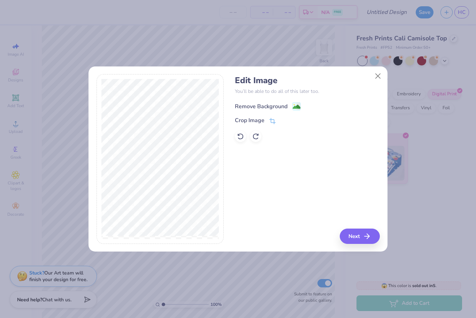
click at [274, 104] on div "Remove Background" at bounding box center [261, 106] width 53 height 8
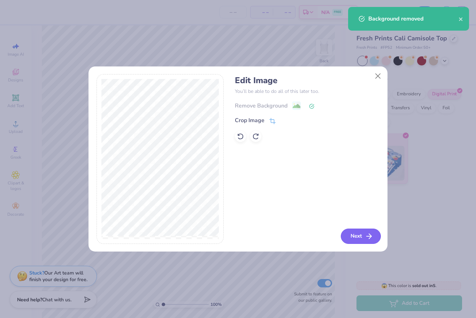
click at [365, 238] on icon "button" at bounding box center [369, 236] width 8 height 8
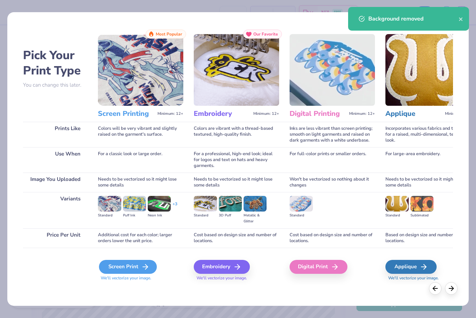
click at [141, 260] on div "Screen Print We'll vectorize your image." at bounding box center [140, 270] width 85 height 21
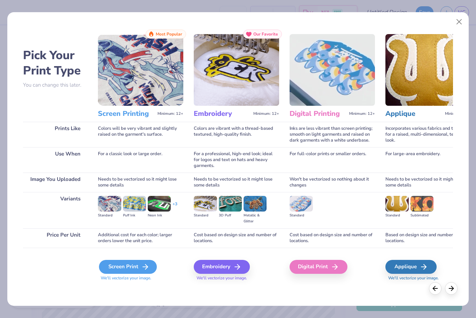
click at [137, 272] on div "Screen Print" at bounding box center [128, 267] width 58 height 14
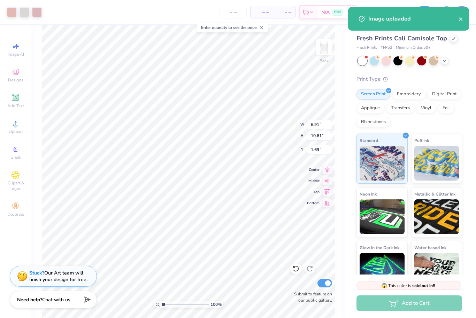
type input "3.23"
type input "4.96"
type input "1.13"
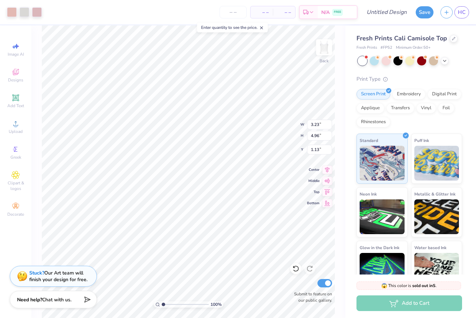
type input "2.26"
type input "3.47"
type input "1.34"
click at [20, 132] on span "Upload" at bounding box center [16, 132] width 14 height 6
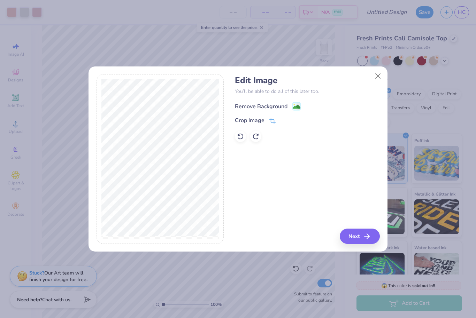
click at [284, 110] on div "Remove Background" at bounding box center [261, 106] width 53 height 8
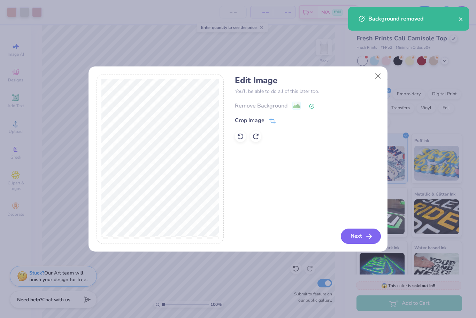
click at [360, 241] on button "Next" at bounding box center [360, 236] width 40 height 15
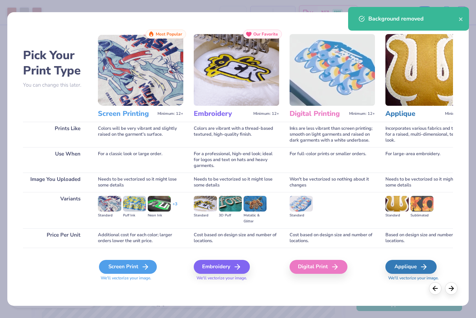
click at [137, 269] on div "Screen Print" at bounding box center [128, 267] width 58 height 14
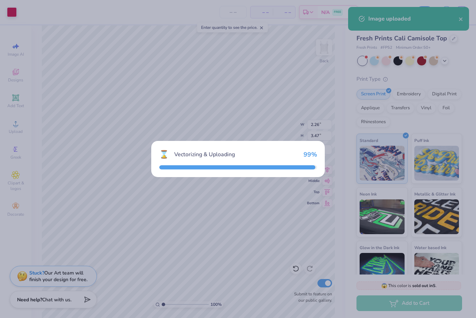
type input "9.19"
type input "4.69"
type input "4.65"
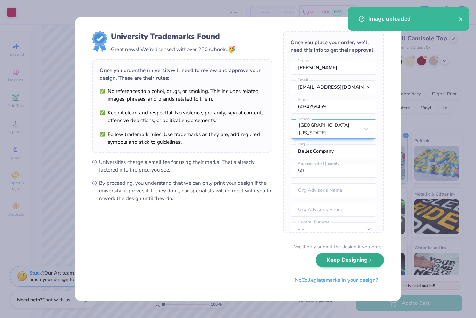
click at [351, 256] on button "Keep Designing" at bounding box center [349, 260] width 68 height 14
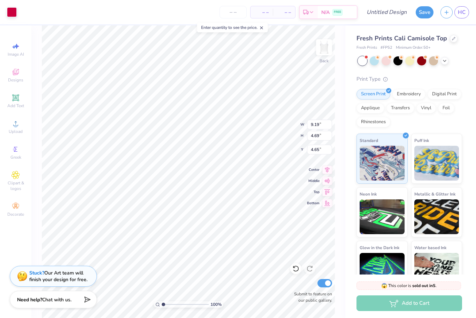
type input "6.19"
type input "3.16"
type input "1.05"
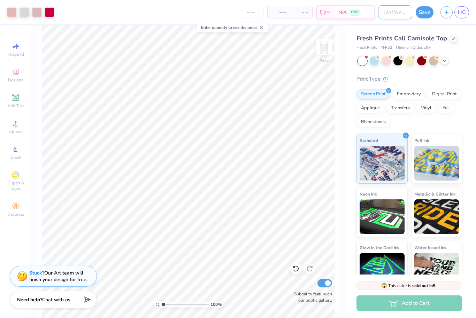
click at [387, 15] on input "Design Title" at bounding box center [395, 12] width 34 height 14
type input "Final tank design ballet"
click at [423, 11] on button "Save" at bounding box center [424, 11] width 18 height 12
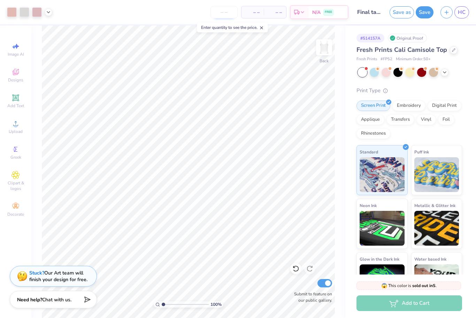
click at [225, 13] on input "number" at bounding box center [223, 12] width 27 height 13
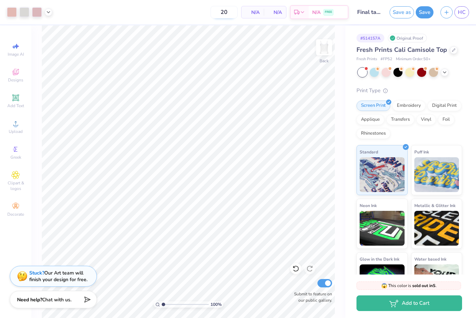
type input "2"
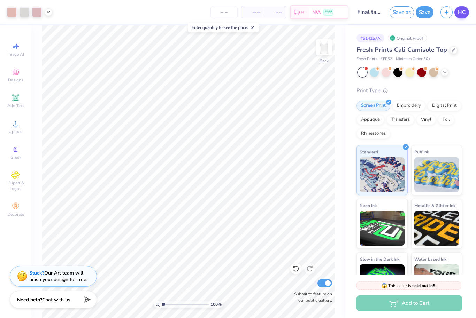
click at [457, 13] on link "HC" at bounding box center [461, 12] width 15 height 12
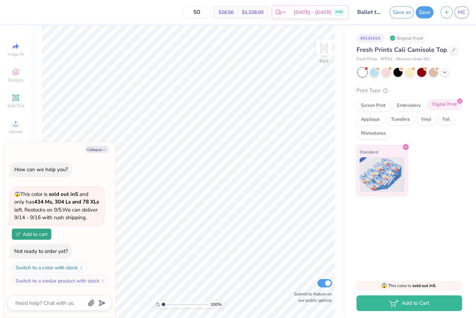
click at [448, 101] on div "Digital Print" at bounding box center [444, 105] width 34 height 10
click at [378, 108] on div "Screen Print" at bounding box center [373, 105] width 34 height 10
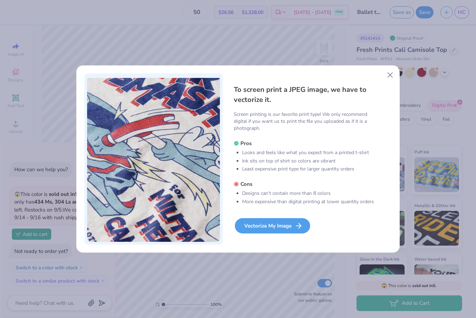
click at [298, 222] on icon at bounding box center [298, 226] width 8 height 8
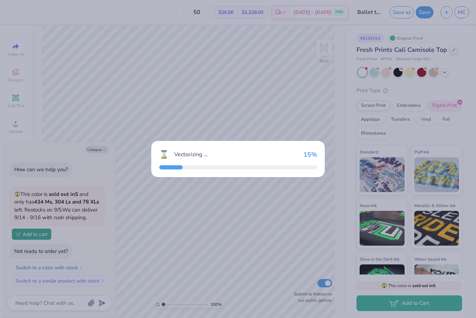
type textarea "x"
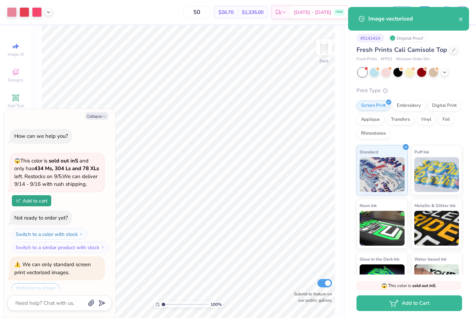
scroll to position [31, 0]
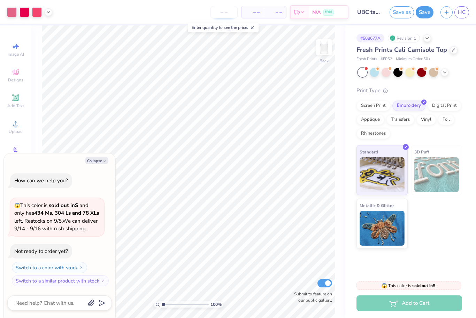
click at [224, 17] on input "number" at bounding box center [223, 12] width 27 height 13
click at [47, 302] on textarea at bounding box center [50, 303] width 71 height 9
type textarea "A"
type textarea "x"
type textarea "An"
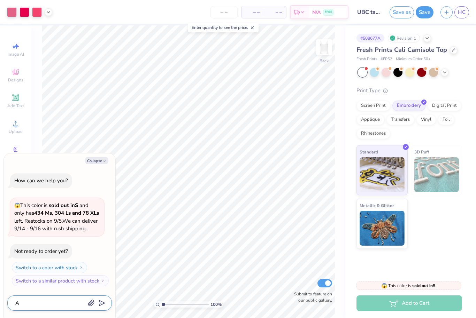
type textarea "x"
type textarea "Any"
type textarea "x"
type textarea "Any"
type textarea "x"
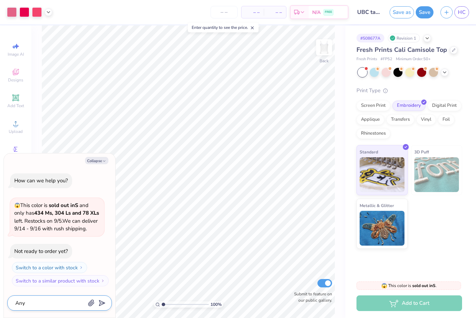
type textarea "Any t"
type textarea "x"
type textarea "Any ta"
type textarea "x"
type textarea "Any tan"
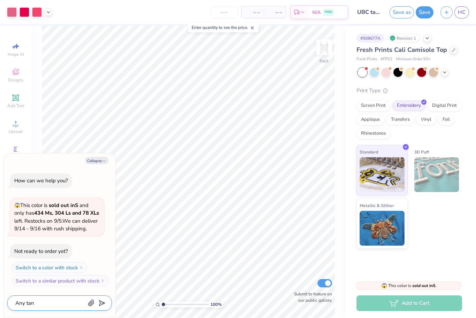
type textarea "x"
type textarea "Any tank"
type textarea "x"
type textarea "Any tanks"
type textarea "x"
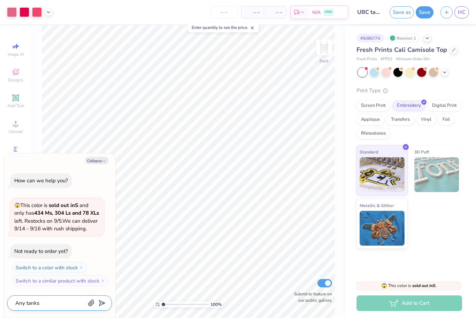
type textarea "Any tanks"
type textarea "x"
type textarea "Any tanks w"
type textarea "x"
type textarea "Any tanks wi"
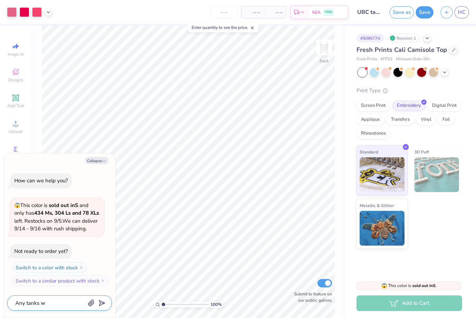
type textarea "x"
type textarea "Any tanks wit"
type textarea "x"
type textarea "Any tanks with"
type textarea "x"
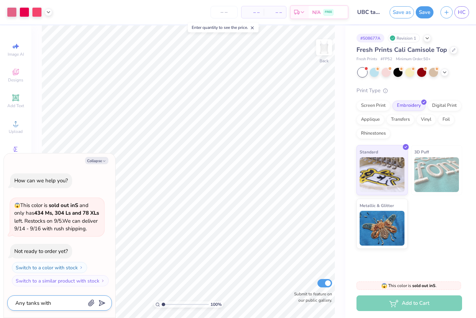
type textarea "Any tanks witho"
type textarea "x"
type textarea "Any tanks withou"
type textarea "x"
type textarea "Any tanks without"
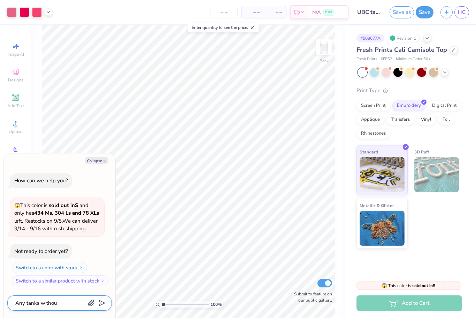
type textarea "x"
type textarea "Any tanks without"
type textarea "x"
type textarea "Any tanks without a"
type textarea "x"
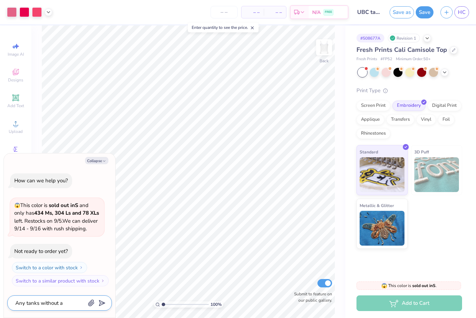
type textarea "Any tanks without a"
type textarea "x"
type textarea "Any tanks without a m"
type textarea "x"
type textarea "Any tanks without a mi"
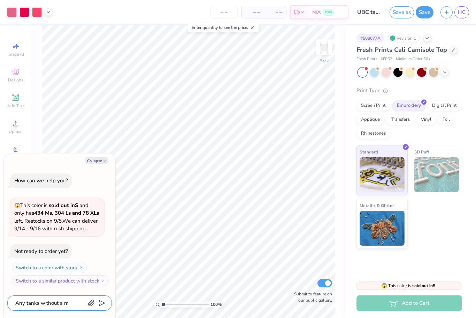
type textarea "x"
type textarea "Any tanks without a min"
type textarea "x"
type textarea "Any tanks without a mini"
type textarea "x"
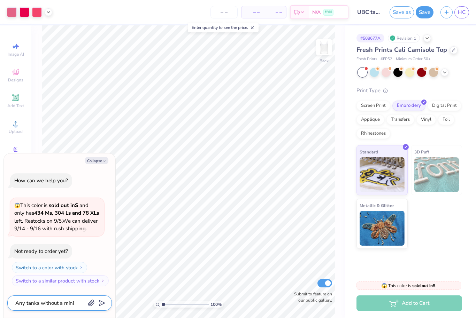
type textarea "Any tanks without a minim"
type textarea "x"
type textarea "Any tanks without a minimu"
type textarea "x"
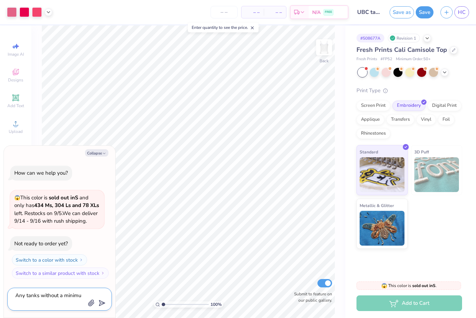
type textarea "Any tanks without a minimum"
type textarea "x"
type textarea "Any tanks without a minimum"
type textarea "x"
type textarea "Any tanks without a minimum o"
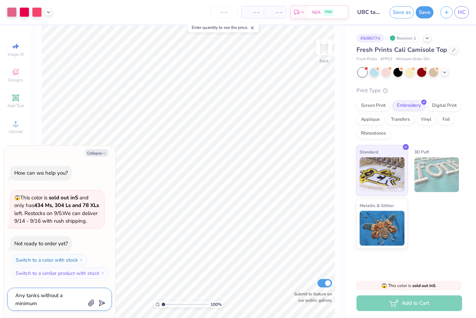
type textarea "x"
type textarea "Any tanks without a minimum of"
type textarea "x"
type textarea "Any tanks without a minimum of"
type textarea "x"
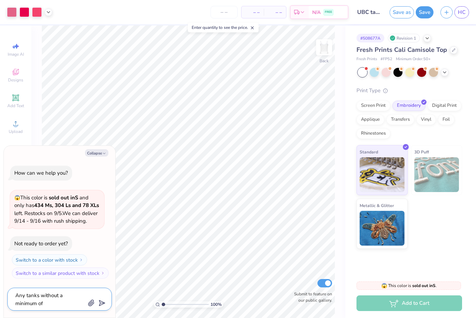
type textarea "Any tanks without a minimum of"
type textarea "x"
type textarea "Any tanks without a minimum o"
type textarea "x"
type textarea "Any tanks without a minimum"
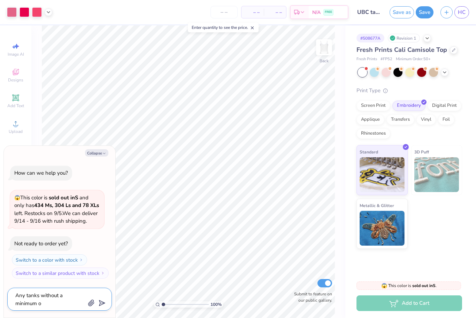
type textarea "x"
type textarea "Any tanks without a minimum"
type textarea "x"
type textarea "Any tanks without a minimu"
type textarea "x"
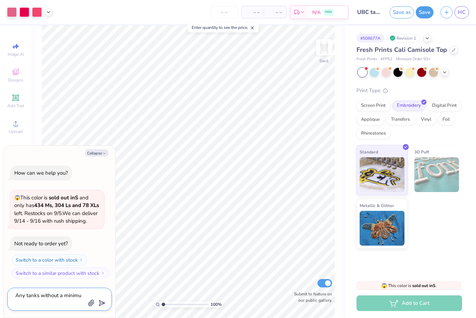
type textarea "Any tanks without a minim"
type textarea "x"
type textarea "Any tanks without a mini"
type textarea "x"
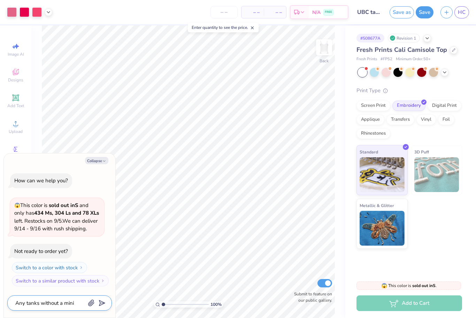
type textarea "Any tanks without a min"
type textarea "x"
type textarea "Any tanks without a mi"
type textarea "x"
type textarea "Any tanks without a m"
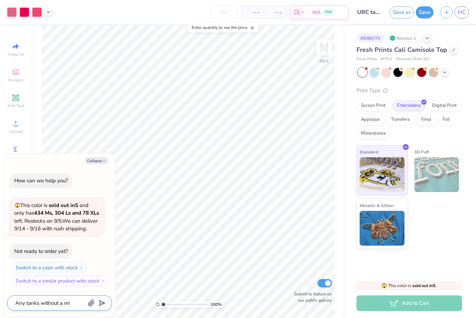
type textarea "x"
type textarea "Any tanks without a"
type textarea "x"
type textarea "Any tanks without a l"
type textarea "x"
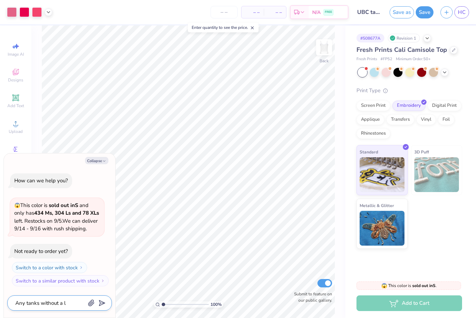
type textarea "Any tanks without a la"
type textarea "x"
type textarea "Any tanks without a lar"
type textarea "x"
type textarea "Any tanks without a larg"
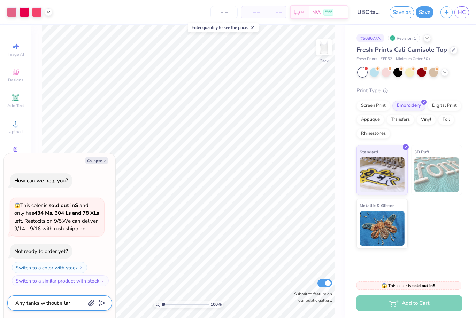
type textarea "x"
type textarea "Any tanks without a large"
type textarea "x"
type textarea "Any tanks without a large"
type textarea "x"
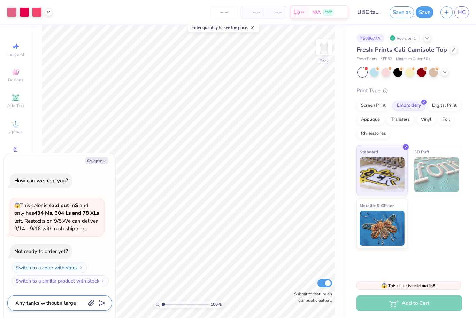
type textarea "Any tanks without a large m"
type textarea "x"
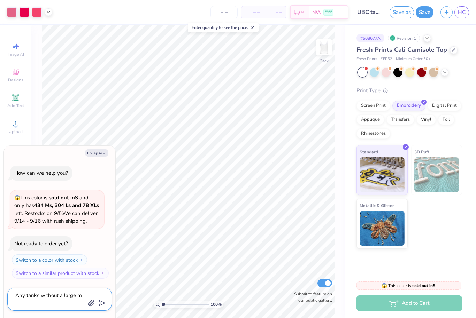
type textarea "Any tanks without a large mi"
type textarea "x"
type textarea "Any tanks without a large min"
type textarea "x"
type textarea "Any tanks without a large mini"
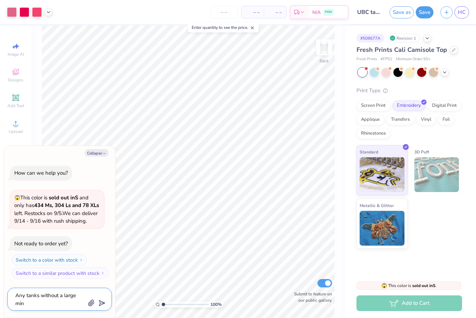
type textarea "x"
type textarea "Any tanks without a large minim"
type textarea "x"
type textarea "Any tanks without a large minimu"
type textarea "x"
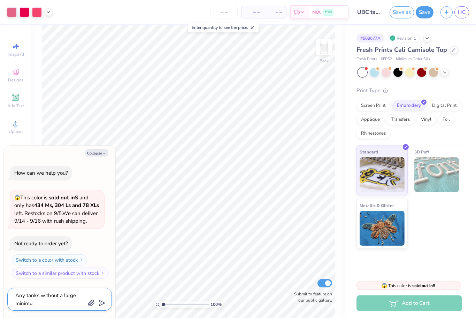
type textarea "Any tanks without a large minimum"
type textarea "x"
type textarea "Any tanks without a large minimum"
type textarea "x"
type textarea "Any tanks without a large minimum o"
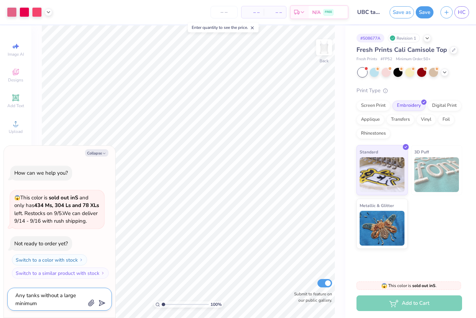
type textarea "x"
type textarea "Any tanks without a large minimum or"
type textarea "x"
type textarea "Any tanks without a large minimum ord"
type textarea "x"
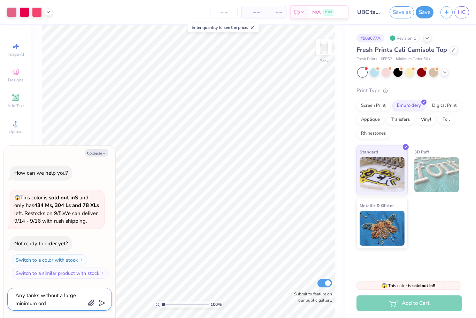
type textarea "Any tanks without a large minimum orde"
type textarea "x"
type textarea "Any tanks without a large minimum order"
type textarea "x"
type textarea "Any tanks without a large minimum order"
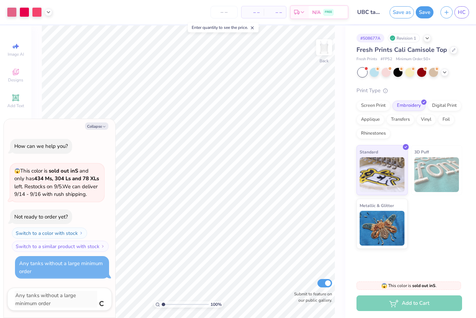
type textarea "x"
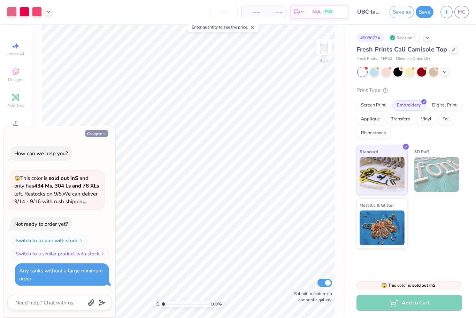
click at [99, 130] on button "Collapse" at bounding box center [96, 133] width 23 height 7
type textarea "x"
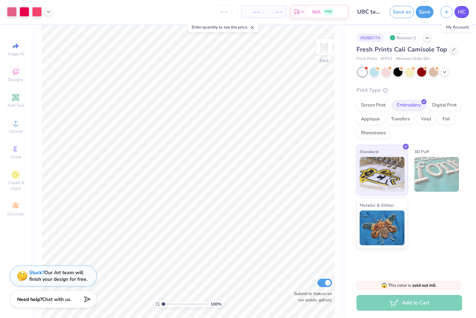
click at [465, 16] on link "HC" at bounding box center [461, 12] width 15 height 12
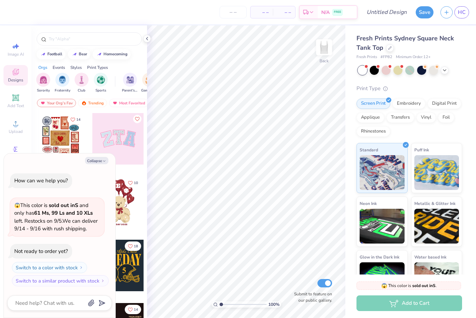
click at [100, 166] on div "Collapse How can we help you? 😱 This color is sold out in S and only has 61 Ms,…" at bounding box center [59, 236] width 111 height 164
click at [91, 164] on button "Collapse" at bounding box center [96, 160] width 23 height 7
type textarea "x"
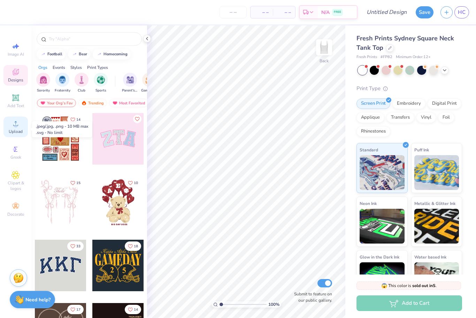
click at [11, 127] on icon at bounding box center [15, 123] width 8 height 8
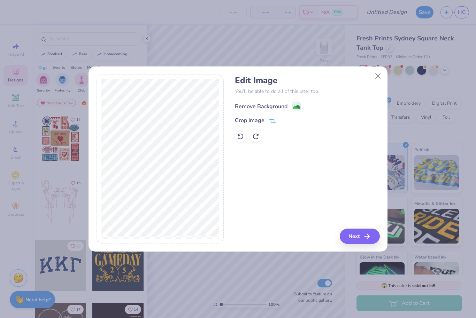
click at [281, 107] on div "Remove Background" at bounding box center [261, 106] width 53 height 8
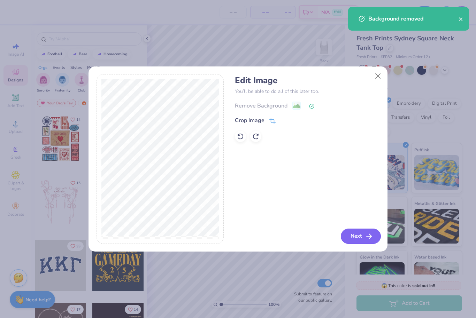
click at [354, 241] on button "Next" at bounding box center [360, 236] width 40 height 15
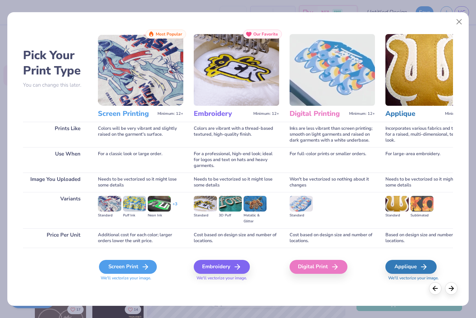
click at [120, 271] on div "Screen Print" at bounding box center [128, 267] width 58 height 14
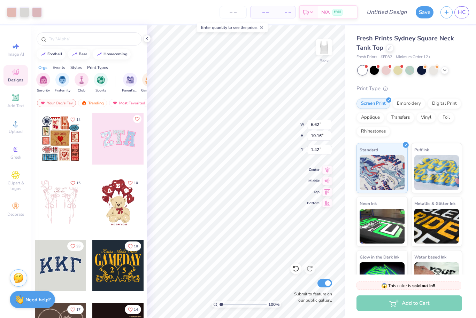
type input "4.14"
type input "6.37"
type input "0.63"
type input "3.11"
type input "4.77"
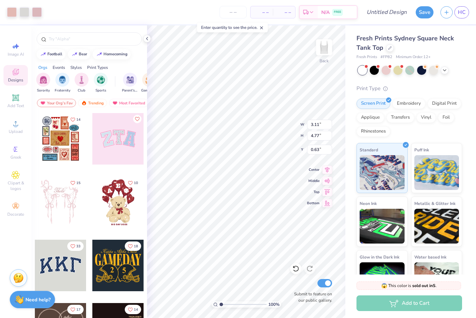
type input "0.90"
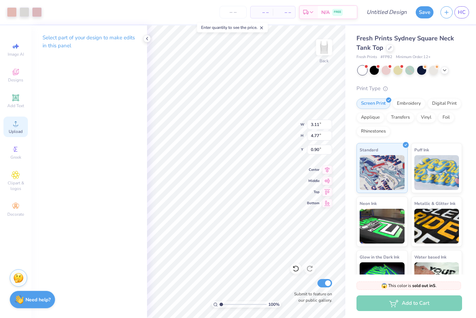
click at [14, 125] on icon at bounding box center [15, 123] width 8 height 8
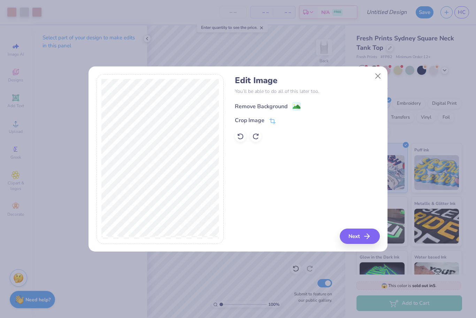
click at [278, 107] on div "Remove Background" at bounding box center [261, 106] width 53 height 8
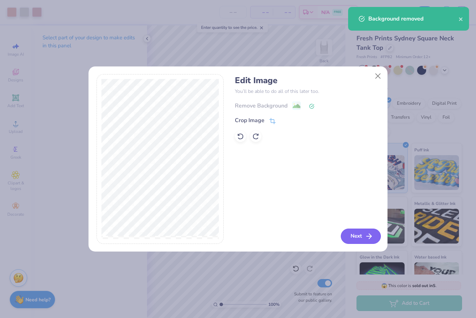
click at [370, 237] on polyline "button" at bounding box center [370, 236] width 2 height 5
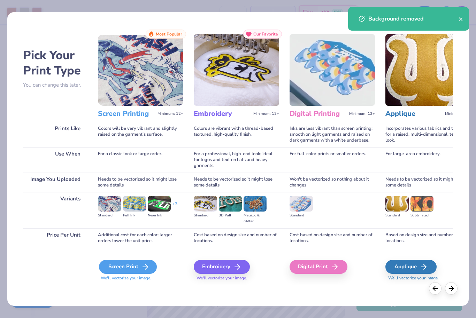
click at [119, 262] on div "Screen Print" at bounding box center [128, 267] width 58 height 14
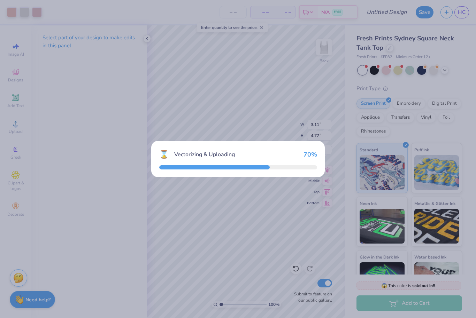
type input "7.03"
type input "3.59"
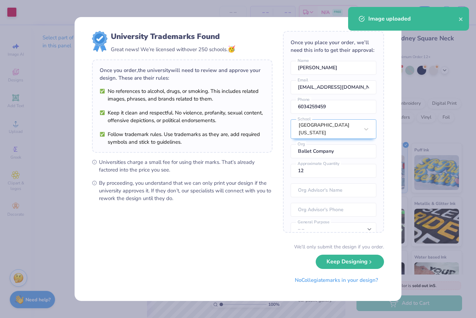
type input "0.90"
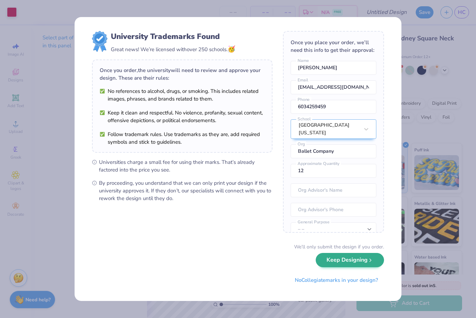
click at [341, 261] on button "Keep Designing" at bounding box center [349, 260] width 68 height 14
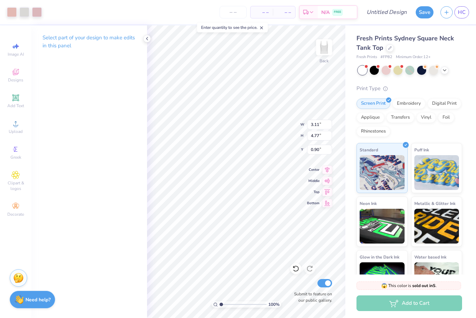
type input "2.59"
type input "3.98"
type input "1.32"
click at [455, 78] on div "Fresh Prints Sydney Square Neck Tank Top Fresh Prints # FP82 Minimum Order: 12 …" at bounding box center [408, 167] width 105 height 267
click at [230, 17] on input "number" at bounding box center [232, 12] width 27 height 13
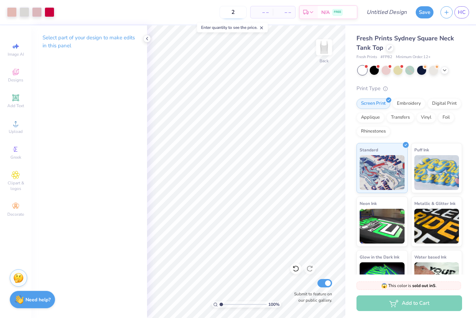
type input "20"
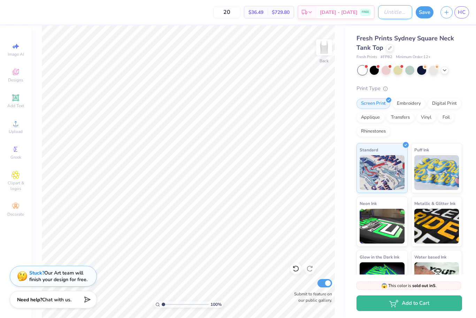
click at [392, 14] on input "Design Title" at bounding box center [395, 12] width 34 height 14
type input "Final ballet tank"
click at [426, 10] on button "Save" at bounding box center [424, 11] width 18 height 12
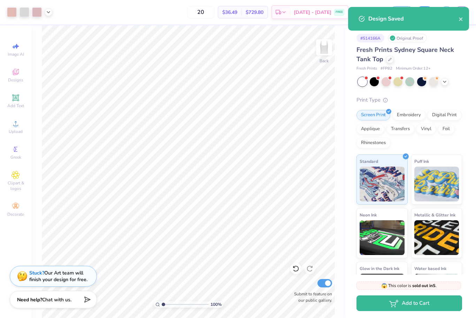
click at [454, 19] on div "Design Saved" at bounding box center [413, 19] width 90 height 8
click at [460, 21] on icon "close" at bounding box center [460, 19] width 5 height 6
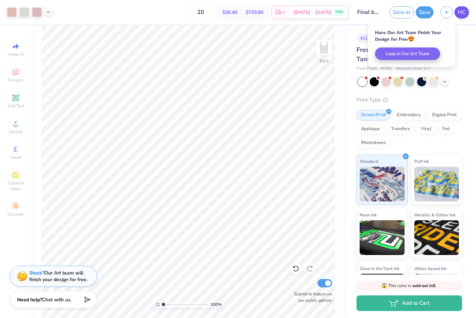
click at [460, 15] on span "HC" at bounding box center [461, 12] width 8 height 8
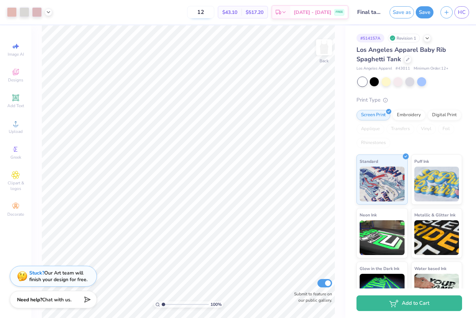
click at [214, 12] on input "12" at bounding box center [200, 12] width 27 height 13
type input "1"
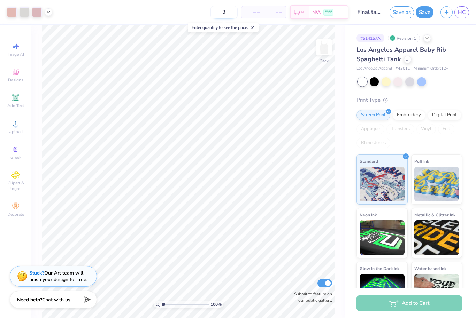
type input "20"
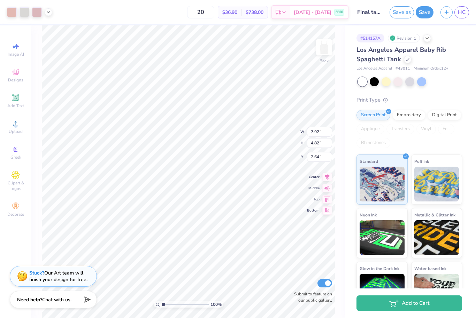
type input "6.45"
type input "3.92"
type input "1.57"
